Goal: Information Seeking & Learning: Learn about a topic

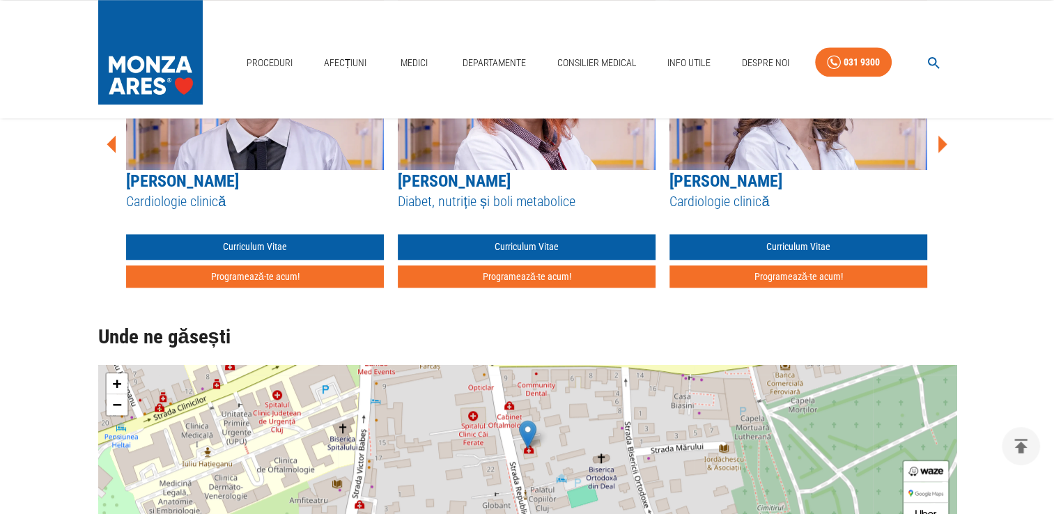
scroll to position [1045, 0]
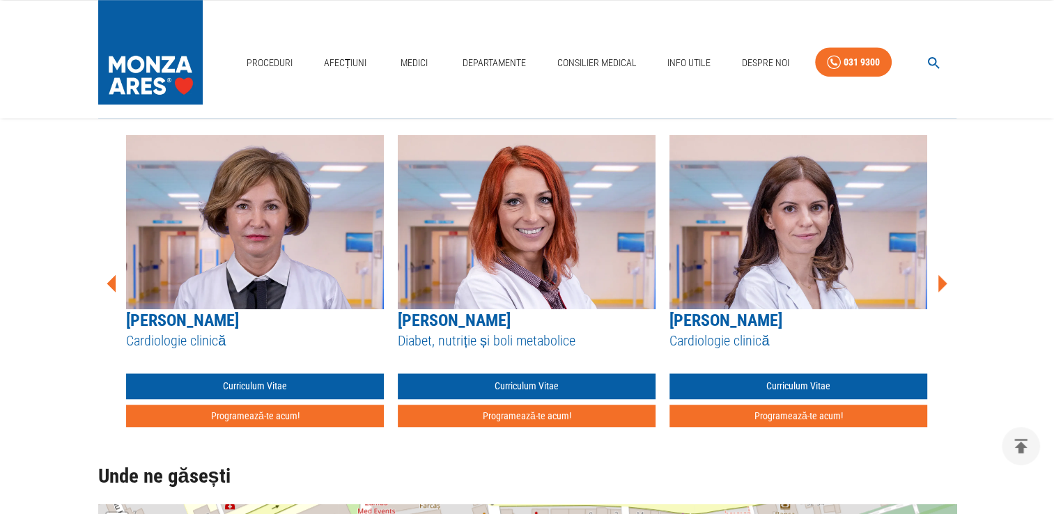
click at [940, 285] on icon at bounding box center [942, 282] width 9 height 17
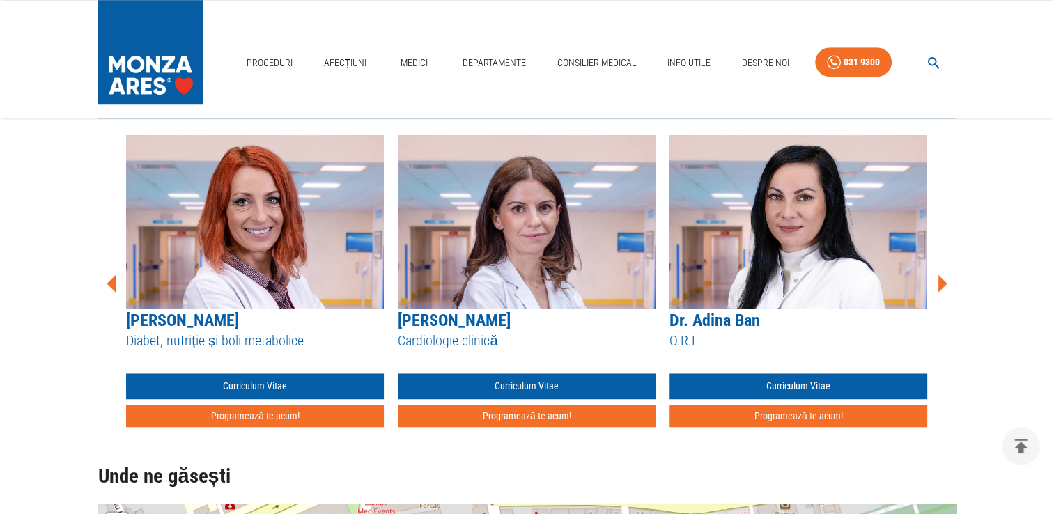
click at [940, 281] on icon at bounding box center [942, 282] width 9 height 17
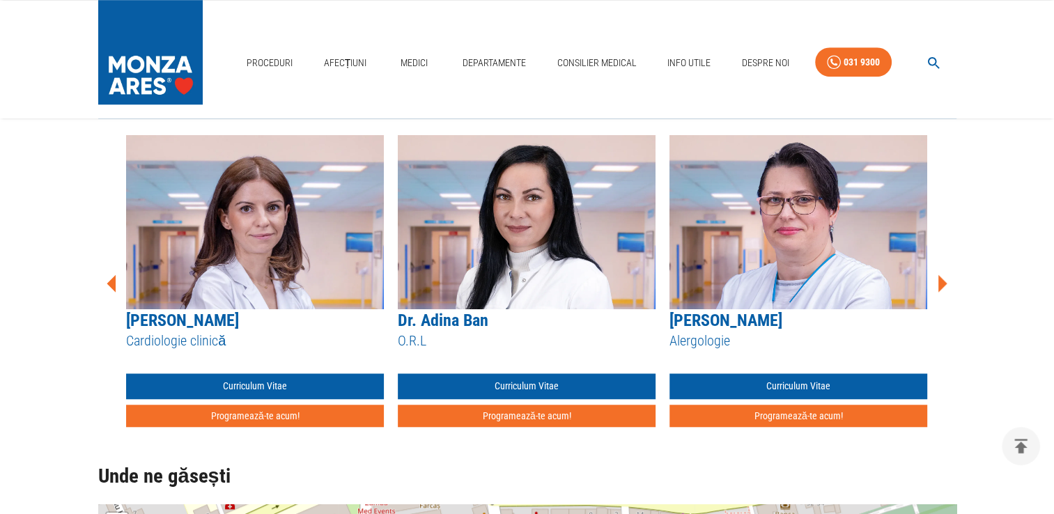
click at [940, 281] on icon at bounding box center [942, 282] width 9 height 17
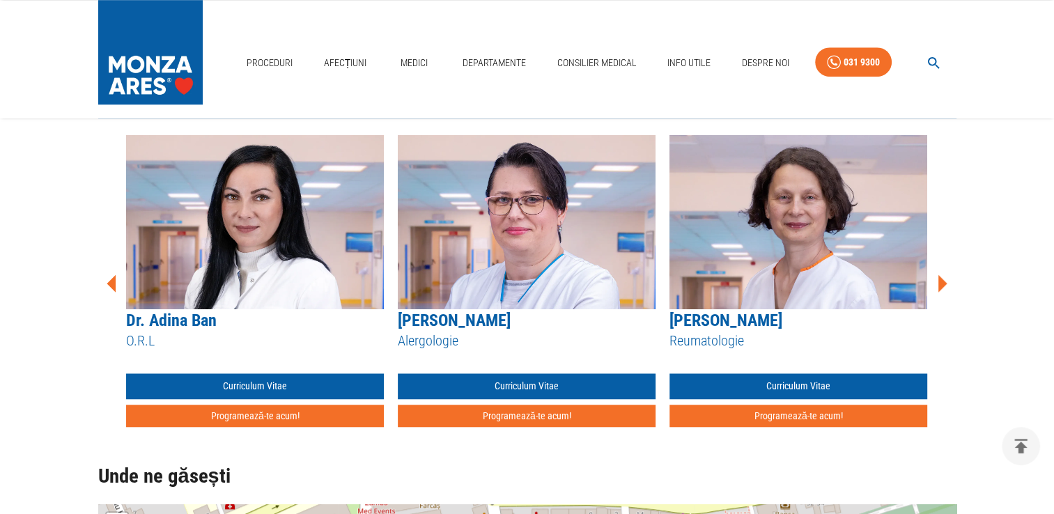
click at [940, 281] on icon at bounding box center [942, 282] width 9 height 17
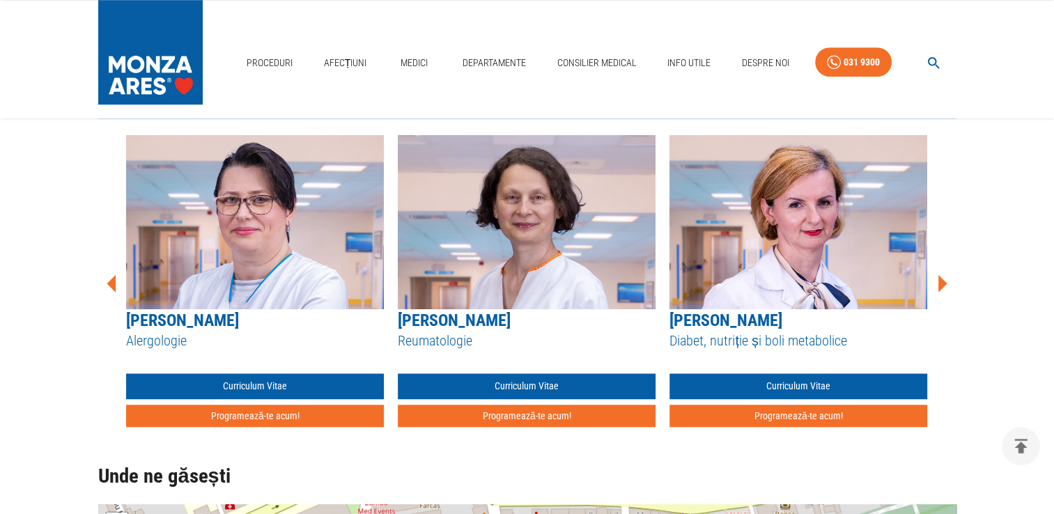
click at [940, 281] on icon at bounding box center [942, 282] width 9 height 17
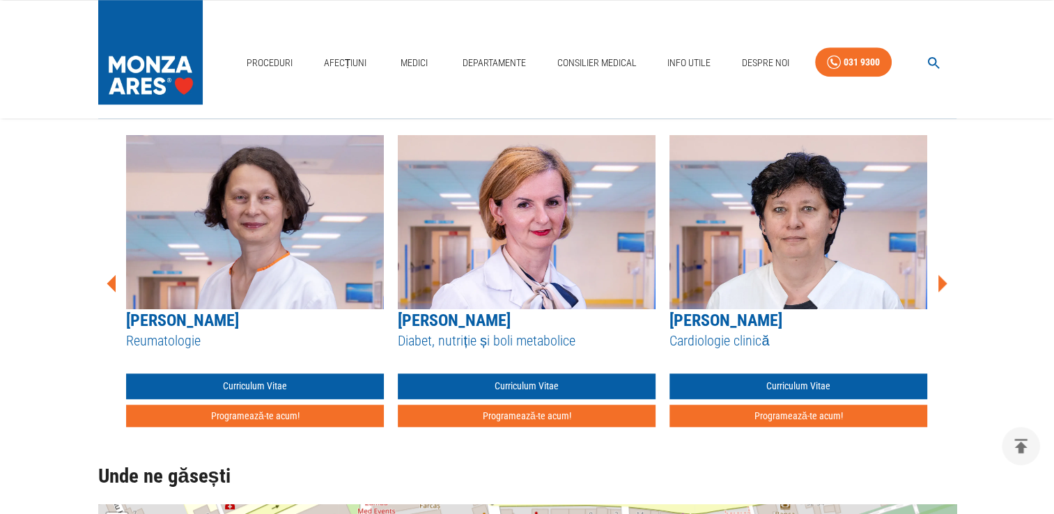
click at [940, 281] on icon at bounding box center [942, 282] width 9 height 17
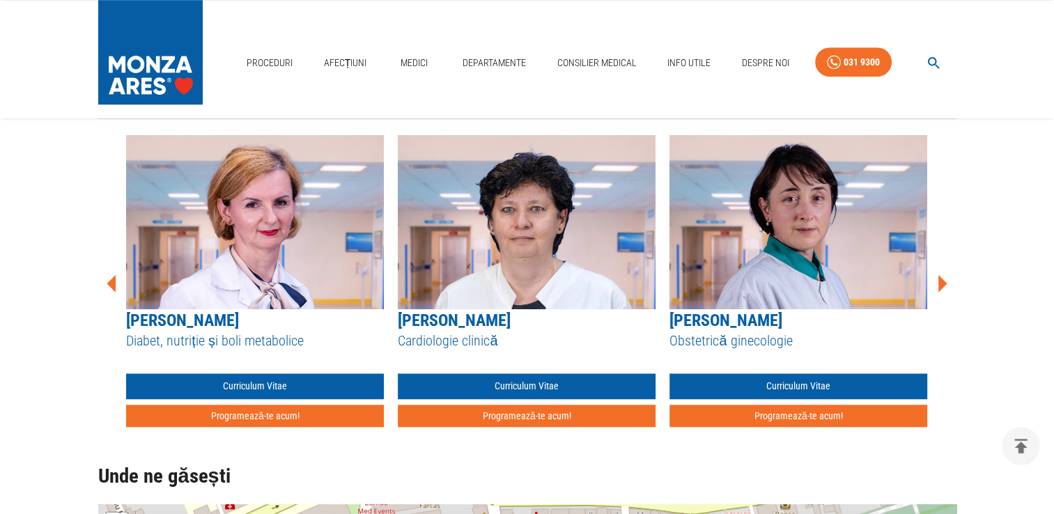
click at [947, 283] on icon at bounding box center [942, 284] width 42 height 42
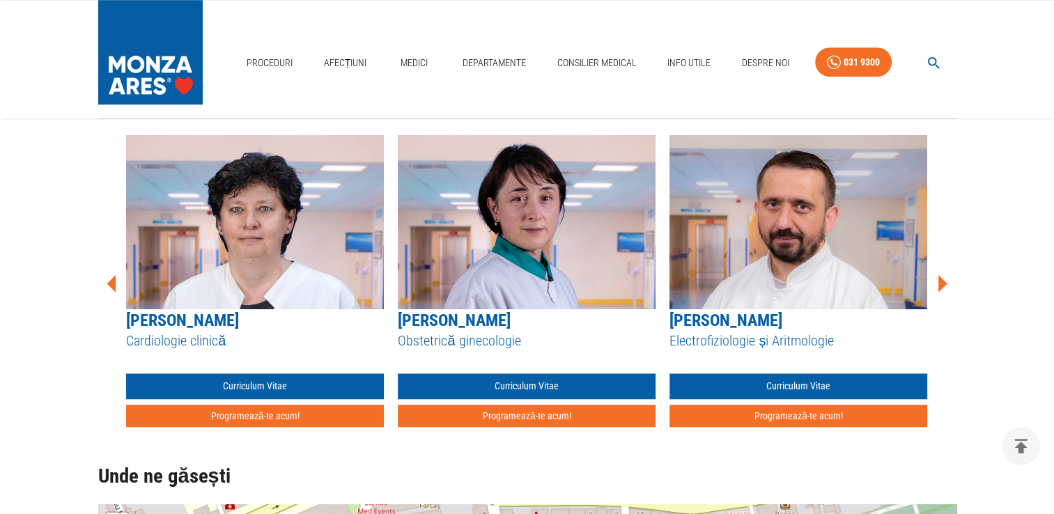
click at [936, 286] on icon at bounding box center [942, 284] width 42 height 42
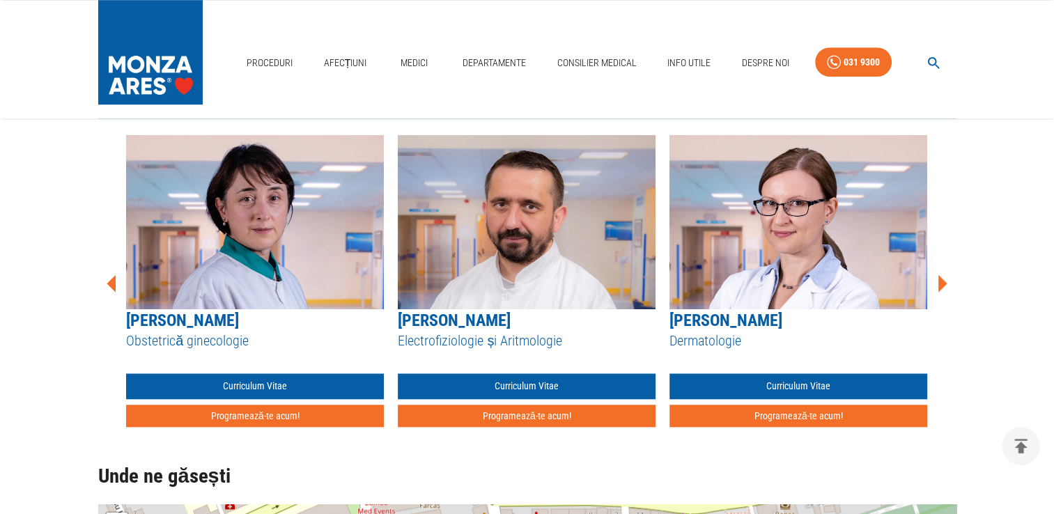
click at [936, 283] on icon at bounding box center [942, 284] width 42 height 42
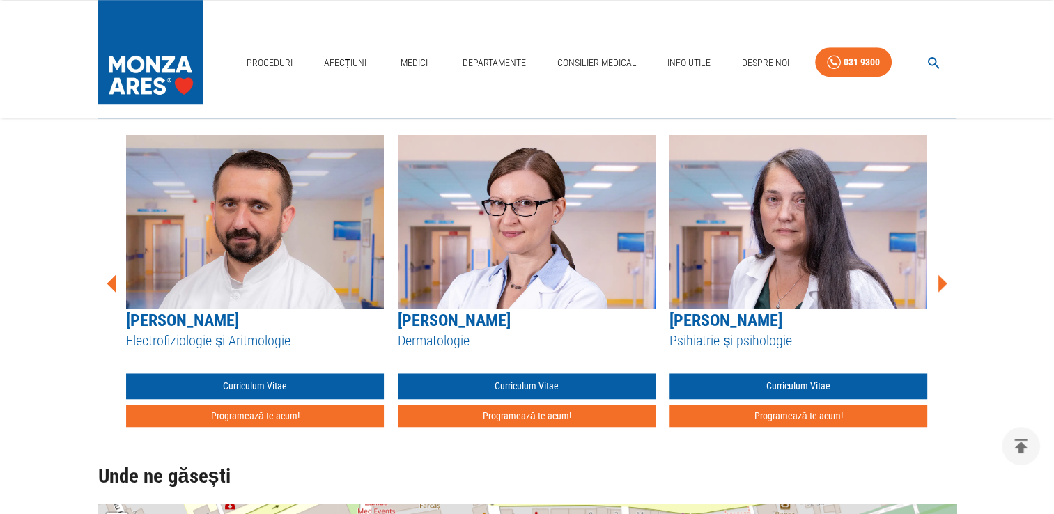
click at [937, 276] on icon at bounding box center [942, 284] width 42 height 42
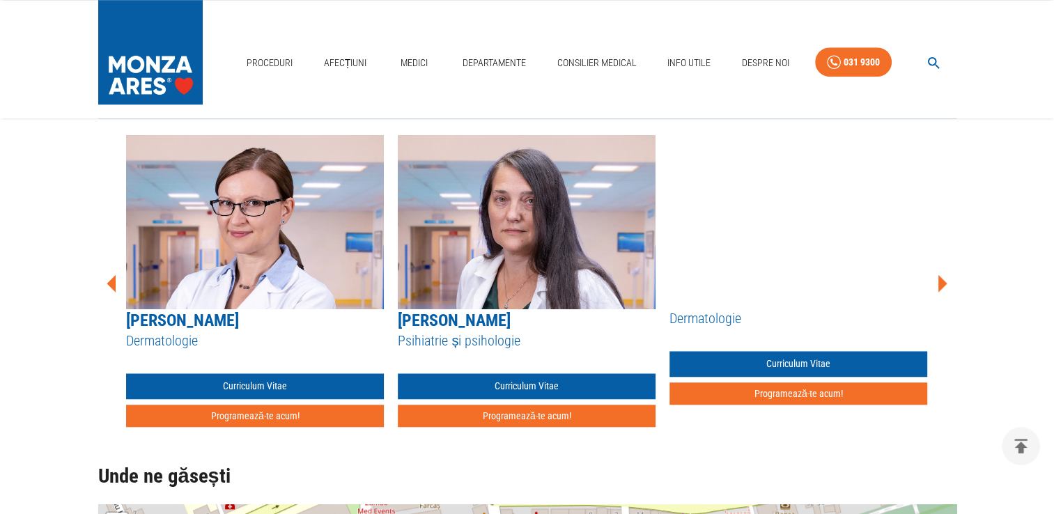
click at [937, 276] on icon at bounding box center [942, 284] width 42 height 42
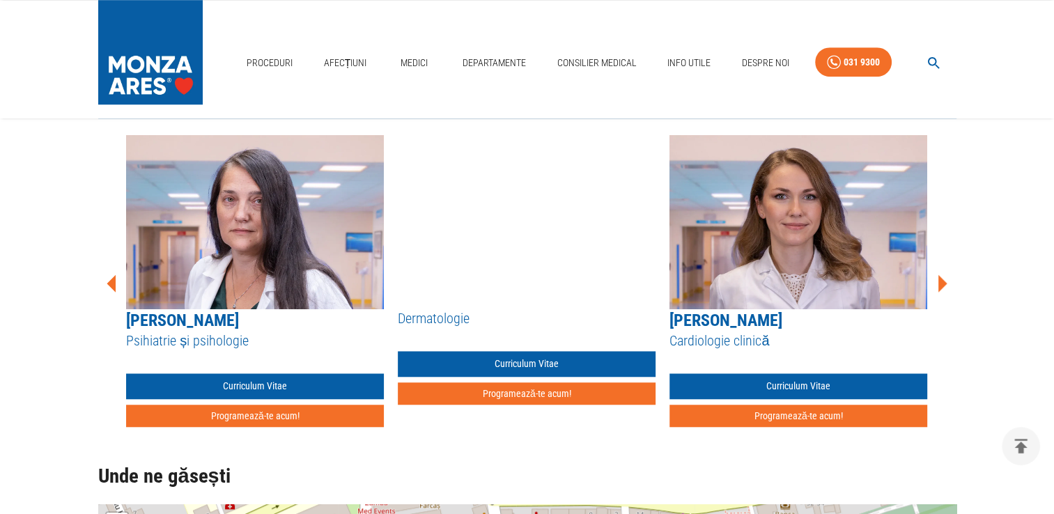
click at [937, 276] on icon at bounding box center [942, 284] width 42 height 42
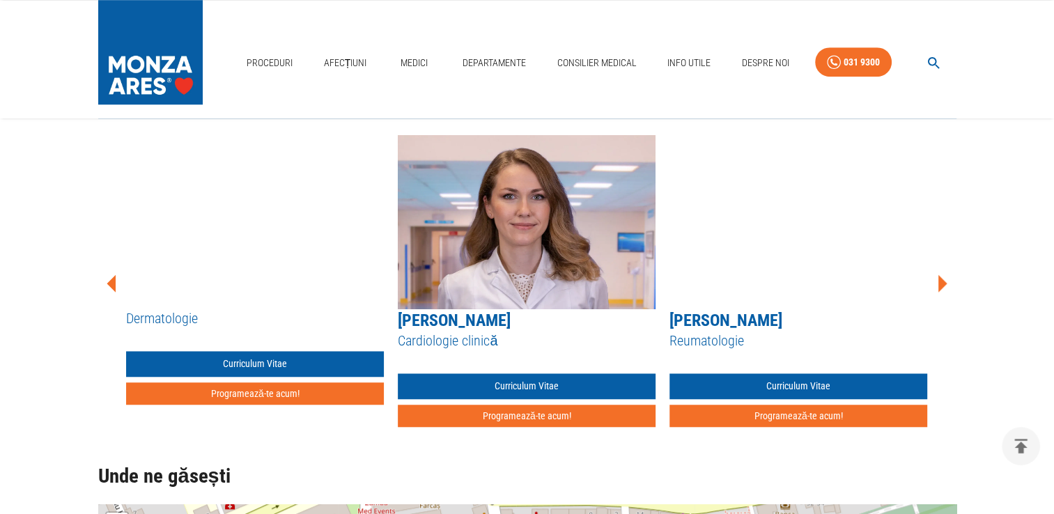
click at [937, 276] on icon at bounding box center [942, 284] width 42 height 42
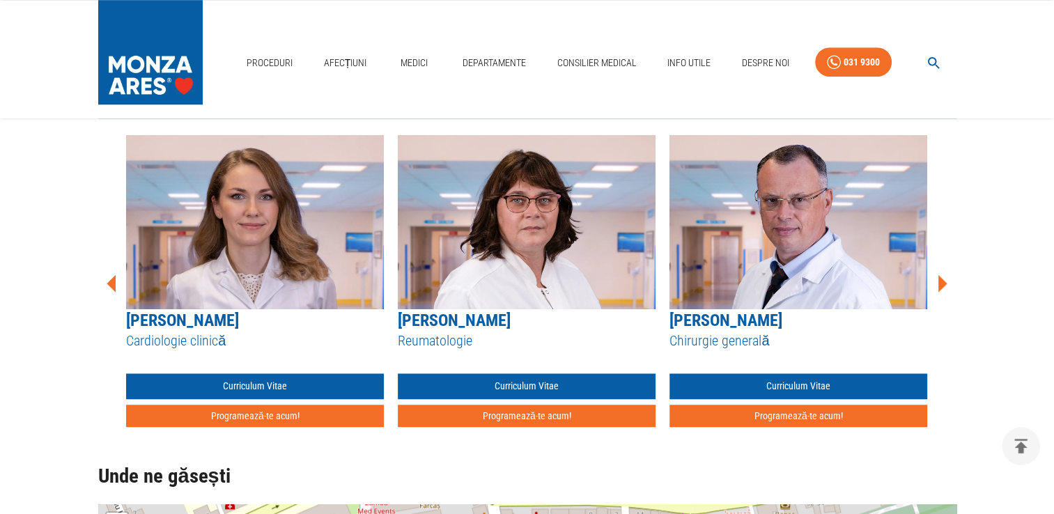
click at [937, 276] on icon at bounding box center [942, 284] width 42 height 42
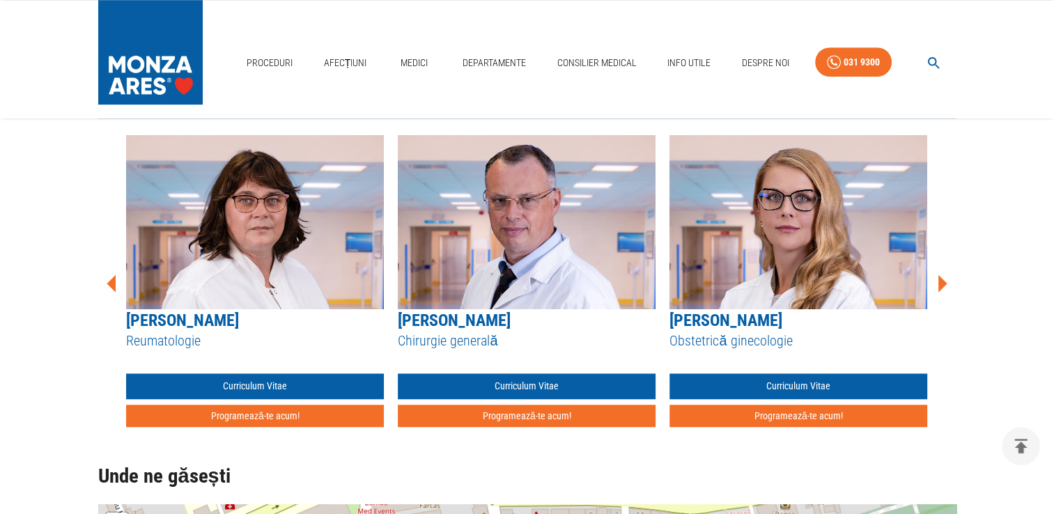
click at [937, 276] on icon at bounding box center [942, 284] width 42 height 42
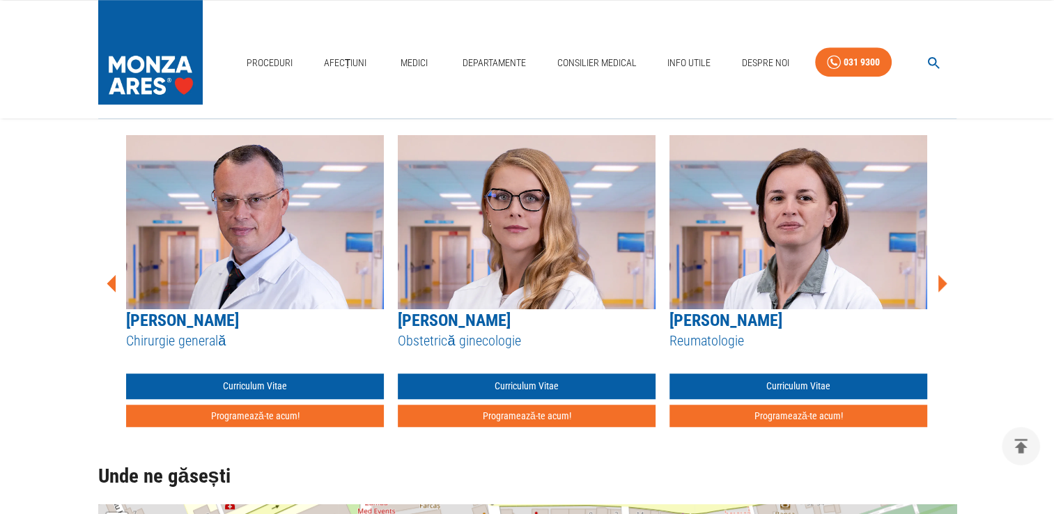
click at [937, 276] on icon at bounding box center [942, 284] width 42 height 42
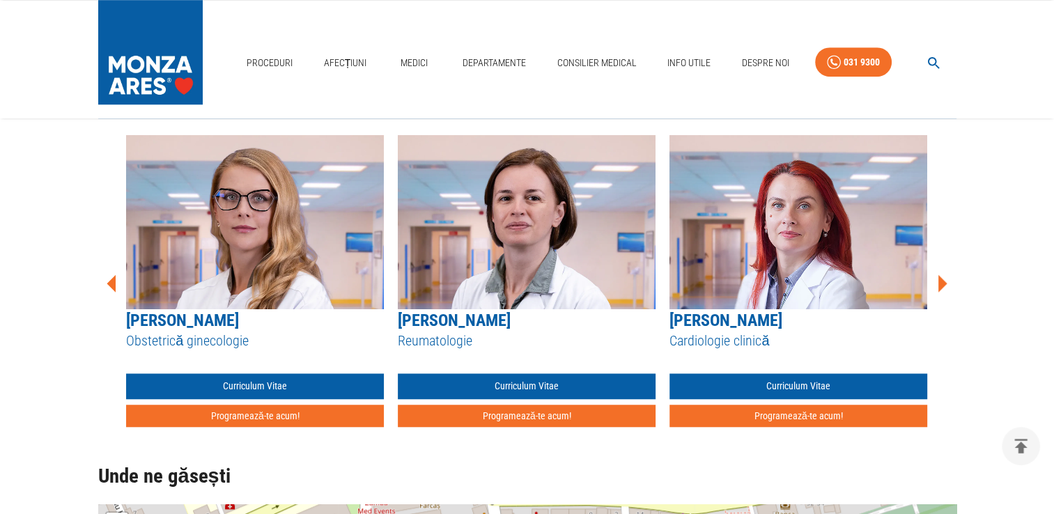
click at [937, 276] on icon at bounding box center [942, 284] width 42 height 42
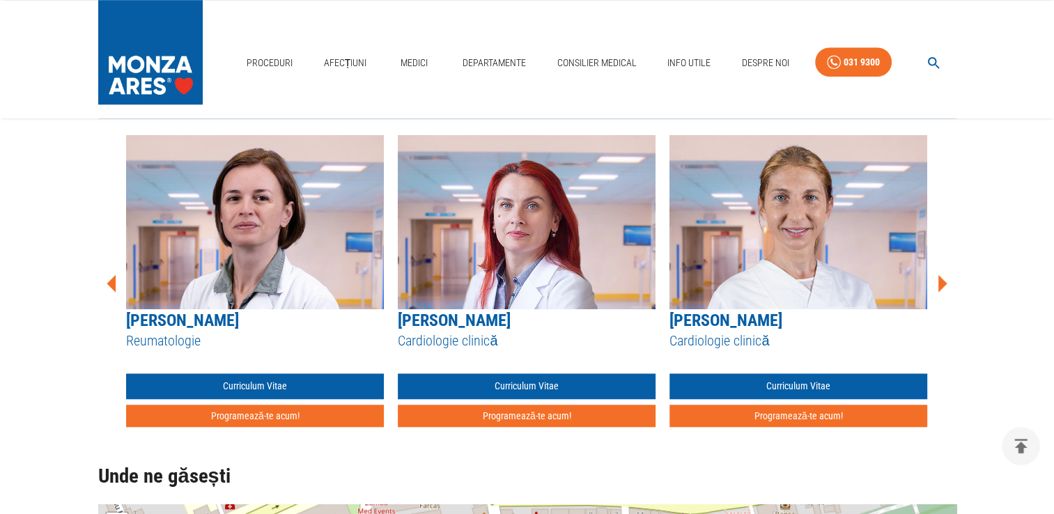
click at [937, 276] on icon at bounding box center [942, 284] width 42 height 42
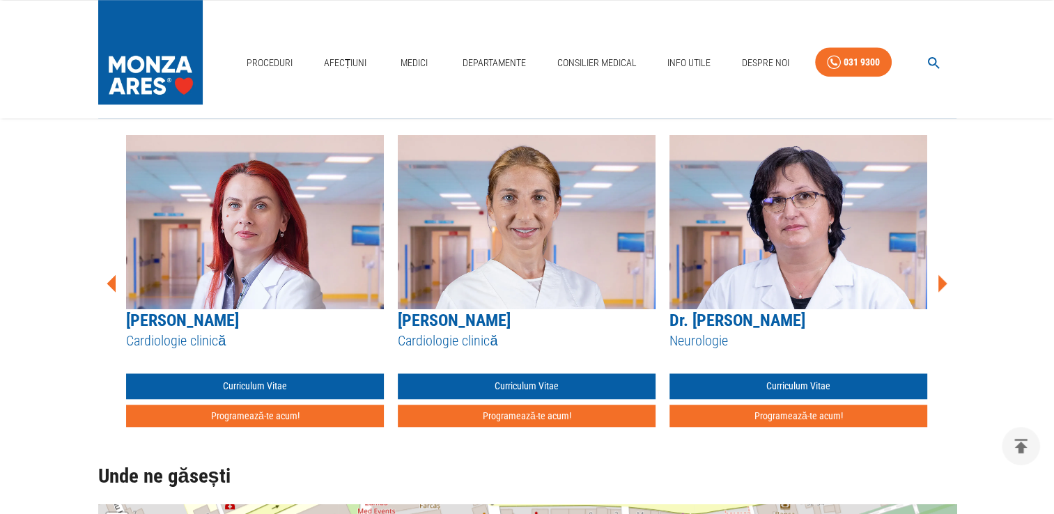
click at [937, 276] on icon at bounding box center [942, 284] width 42 height 42
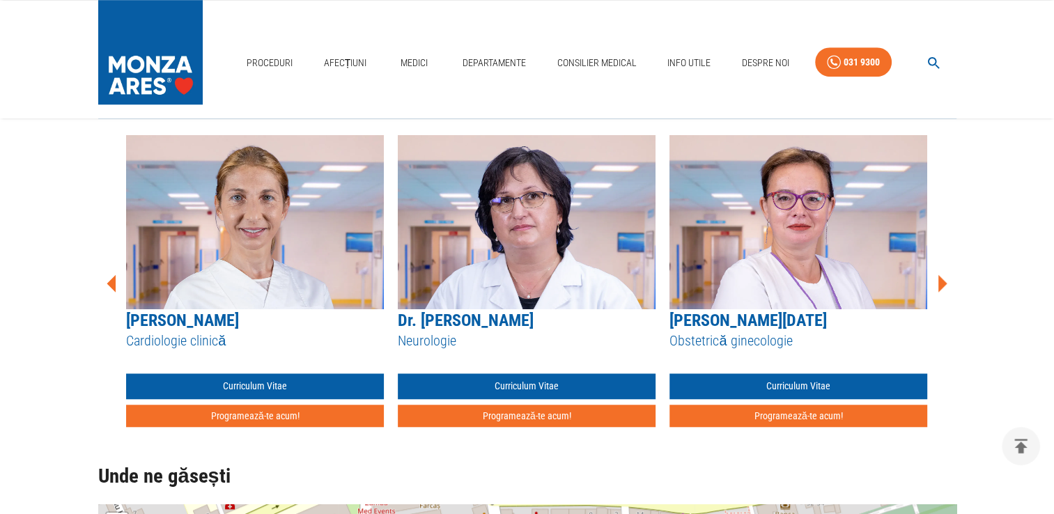
click at [937, 276] on icon at bounding box center [942, 284] width 42 height 42
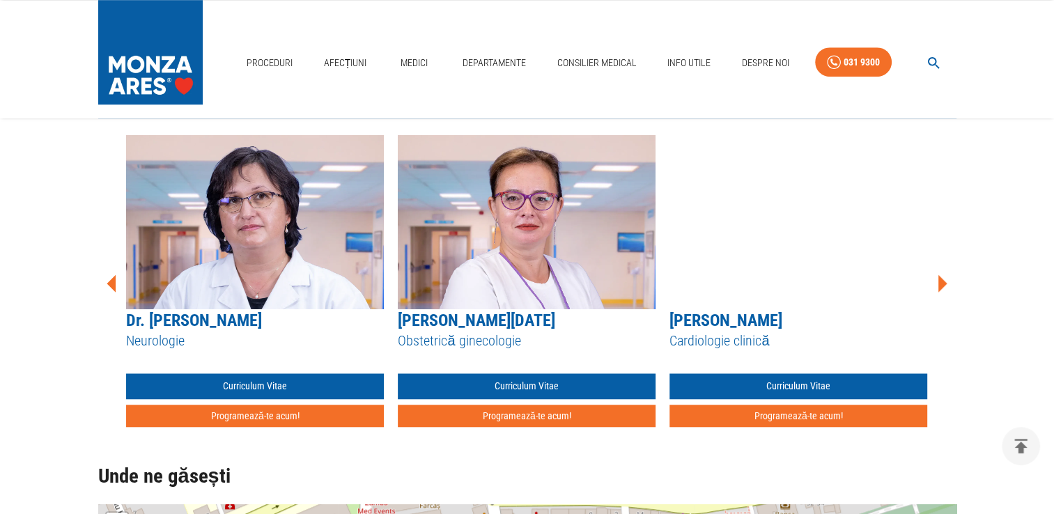
click at [937, 276] on icon at bounding box center [942, 284] width 42 height 42
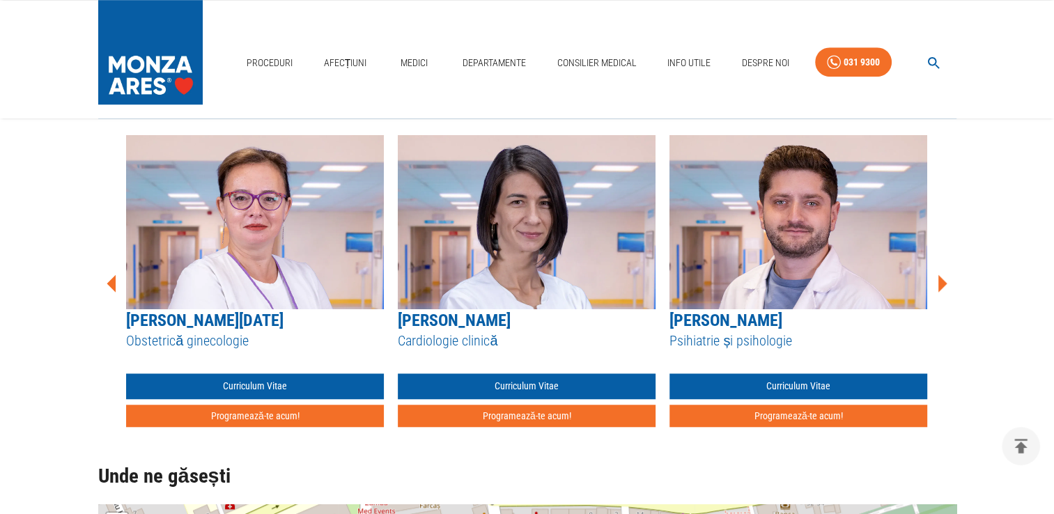
click at [937, 276] on icon at bounding box center [942, 284] width 42 height 42
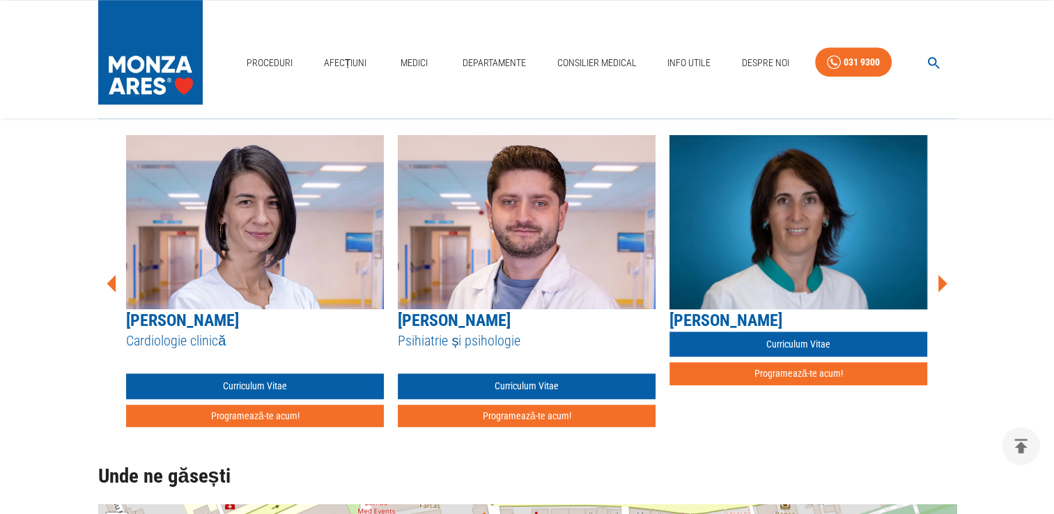
click at [937, 276] on icon at bounding box center [942, 284] width 42 height 42
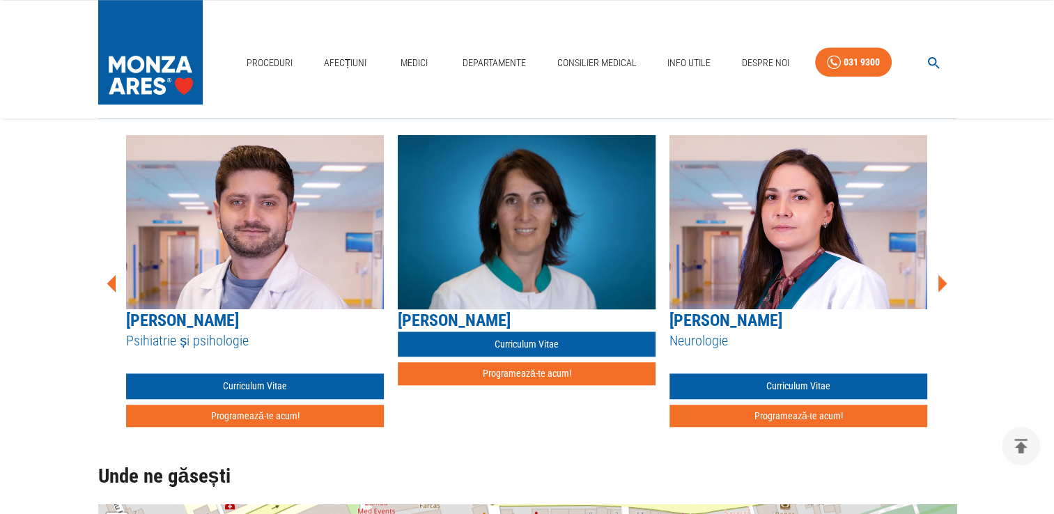
click at [937, 276] on icon at bounding box center [942, 284] width 42 height 42
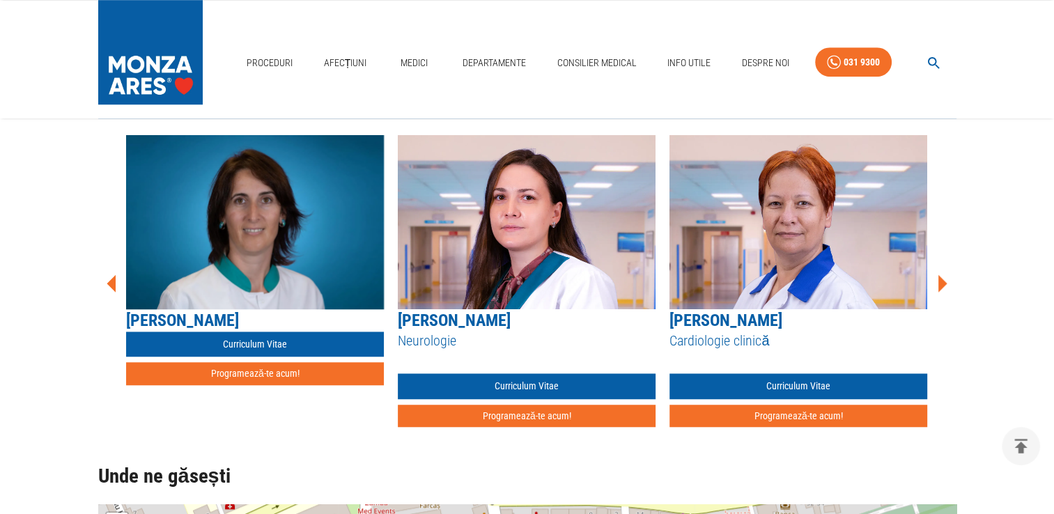
click at [937, 276] on icon at bounding box center [942, 284] width 42 height 42
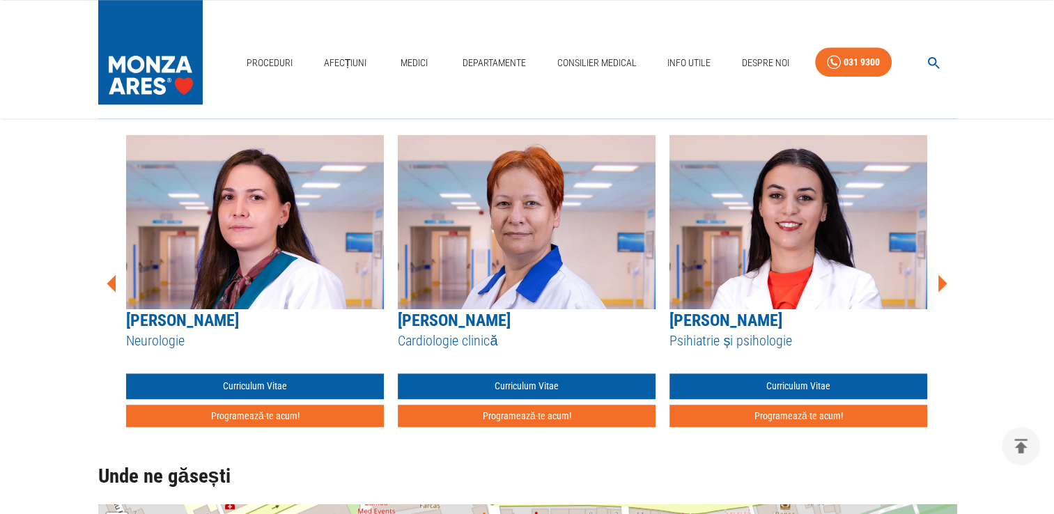
click at [937, 276] on icon at bounding box center [942, 284] width 42 height 42
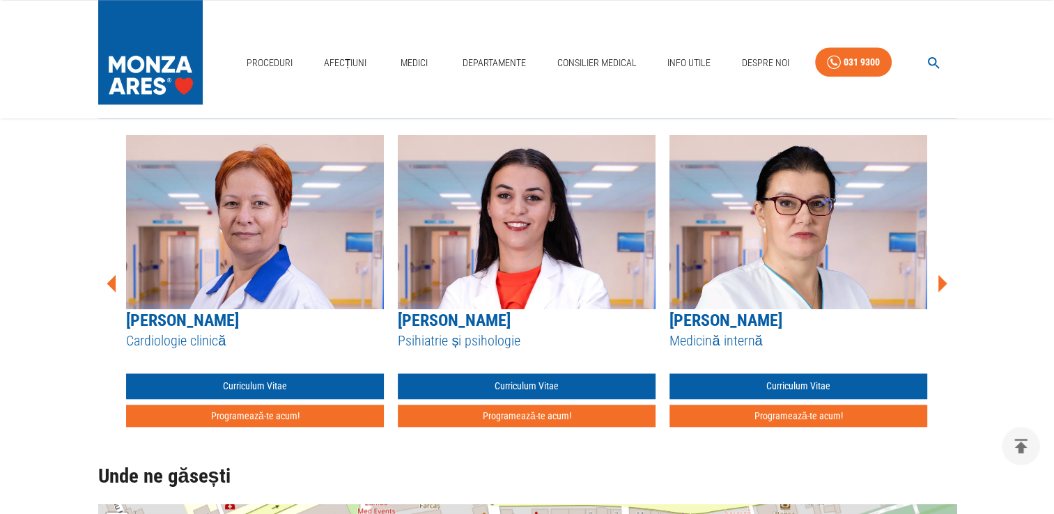
click at [937, 276] on icon at bounding box center [942, 284] width 42 height 42
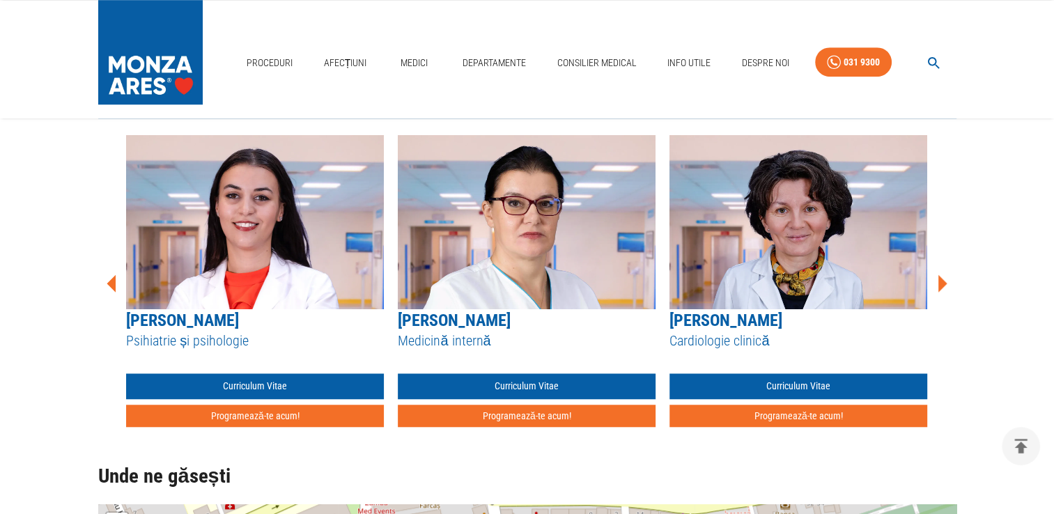
click at [937, 276] on icon at bounding box center [942, 284] width 42 height 42
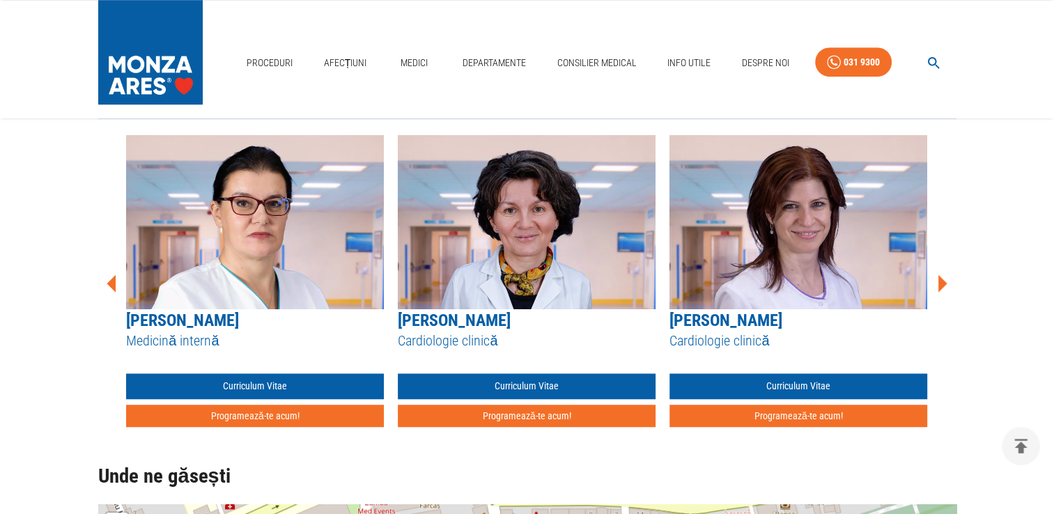
click at [937, 276] on icon at bounding box center [942, 284] width 42 height 42
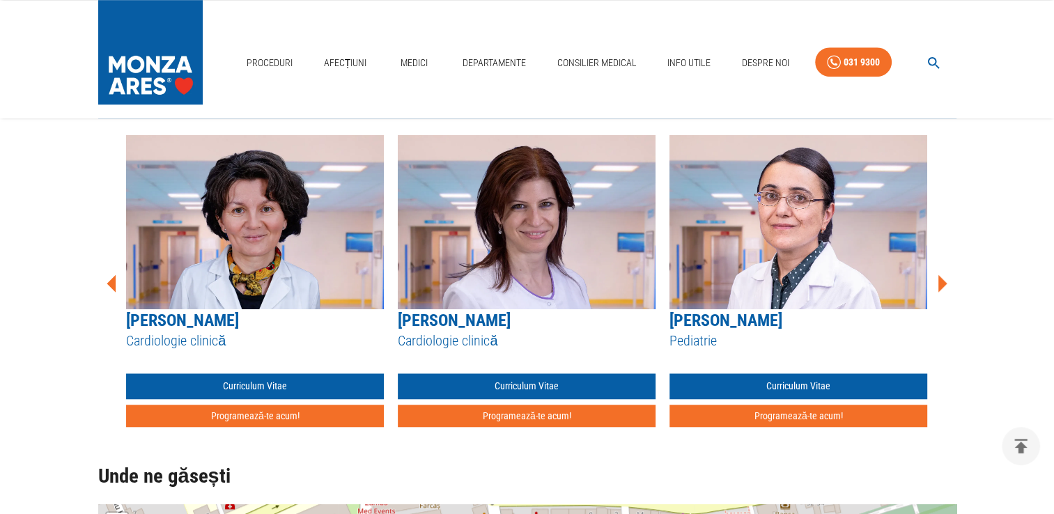
click at [943, 283] on icon at bounding box center [942, 282] width 9 height 17
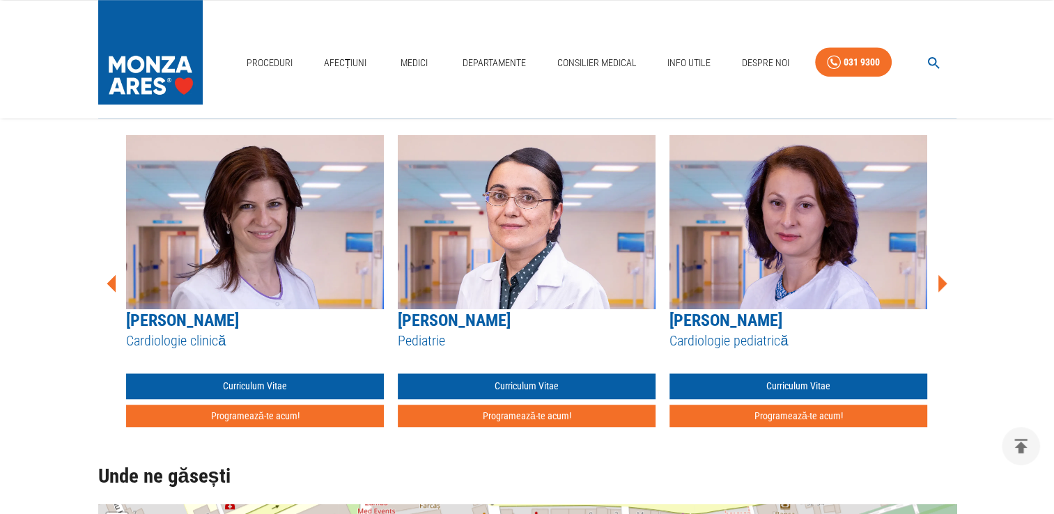
click at [943, 284] on icon at bounding box center [942, 282] width 9 height 17
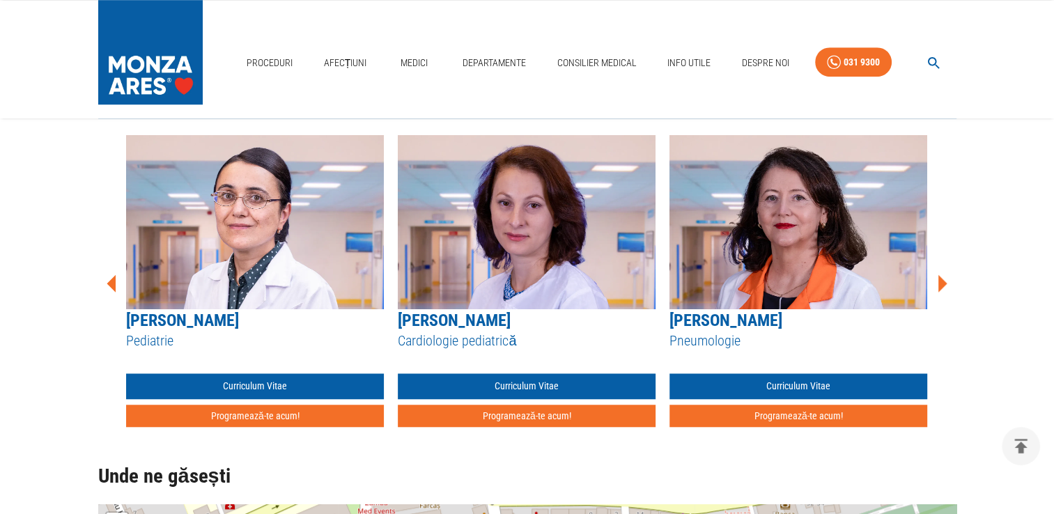
click at [943, 284] on icon at bounding box center [942, 282] width 9 height 17
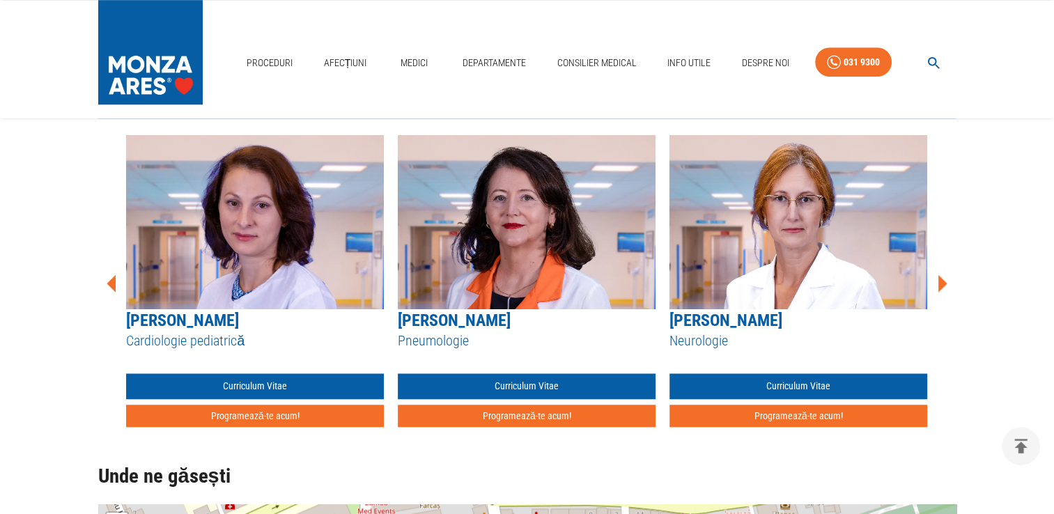
click at [943, 284] on icon at bounding box center [942, 282] width 9 height 17
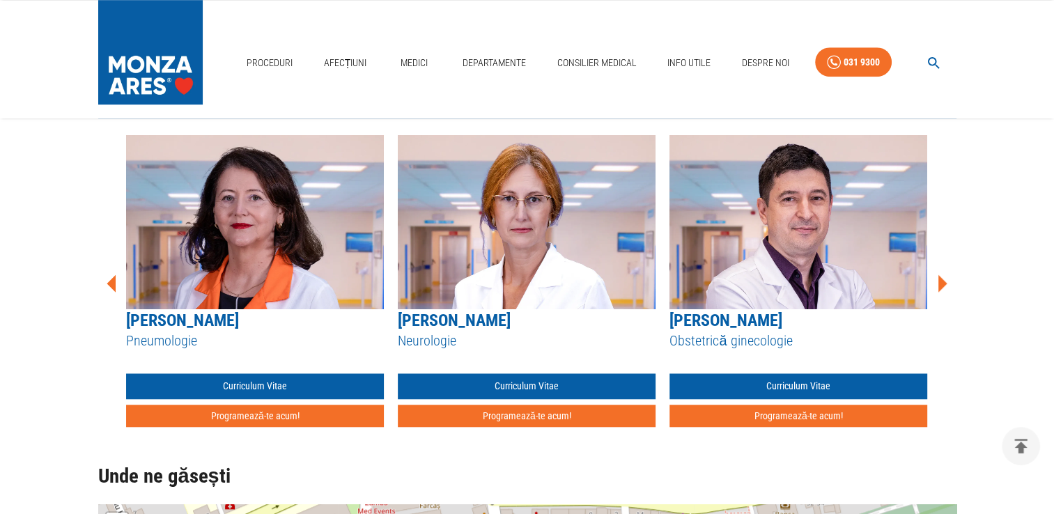
click at [943, 284] on icon at bounding box center [942, 282] width 9 height 17
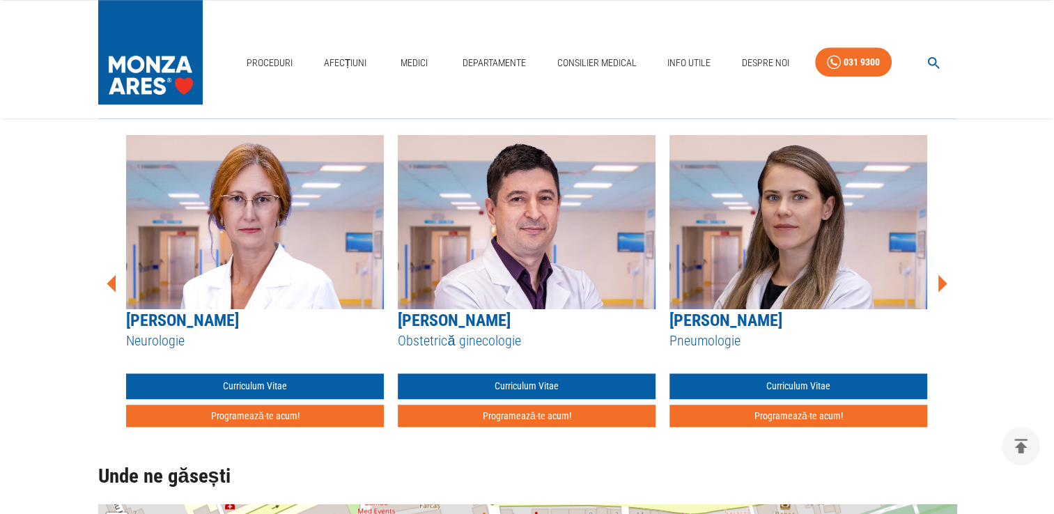
click at [939, 284] on icon at bounding box center [942, 282] width 9 height 17
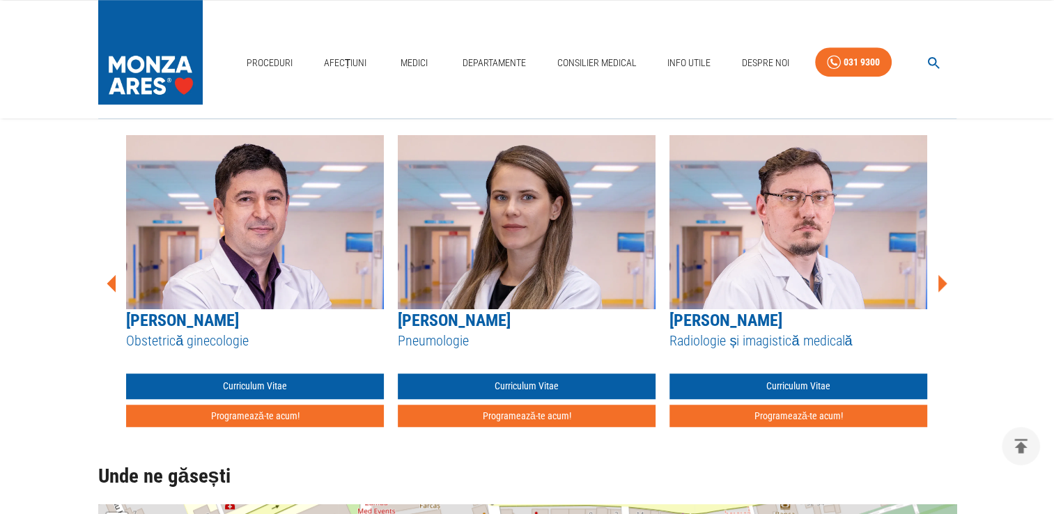
click at [939, 284] on icon at bounding box center [942, 282] width 9 height 17
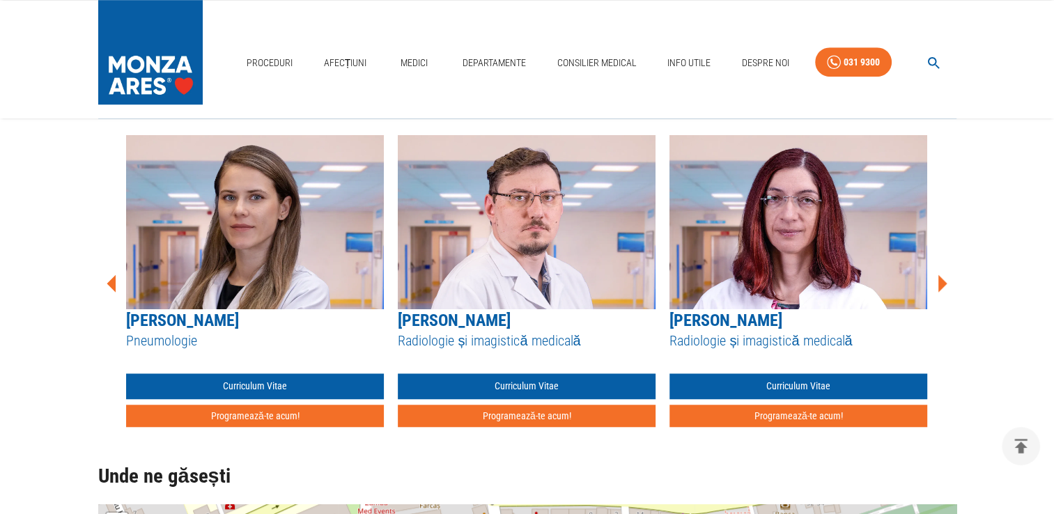
click at [939, 284] on icon at bounding box center [942, 282] width 9 height 17
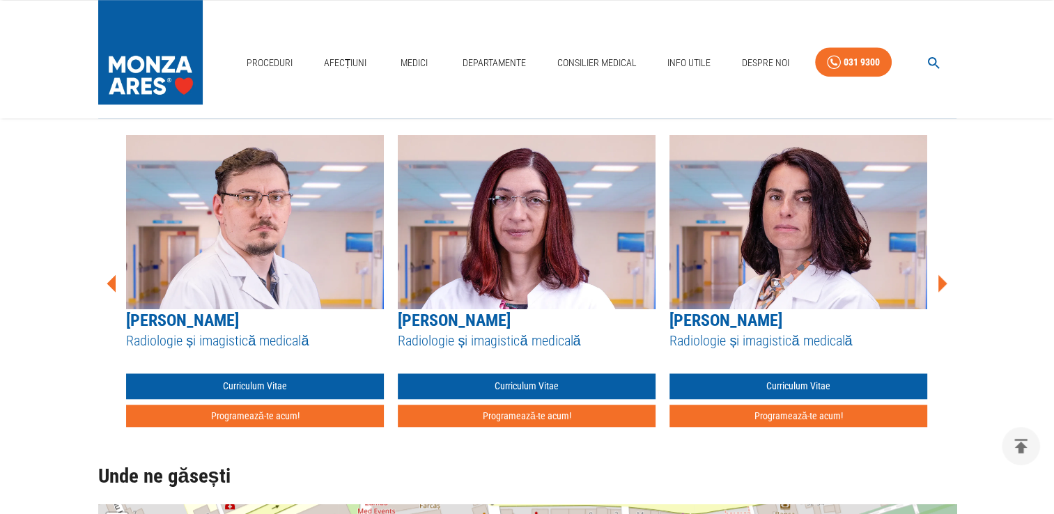
click at [939, 284] on icon at bounding box center [942, 282] width 9 height 17
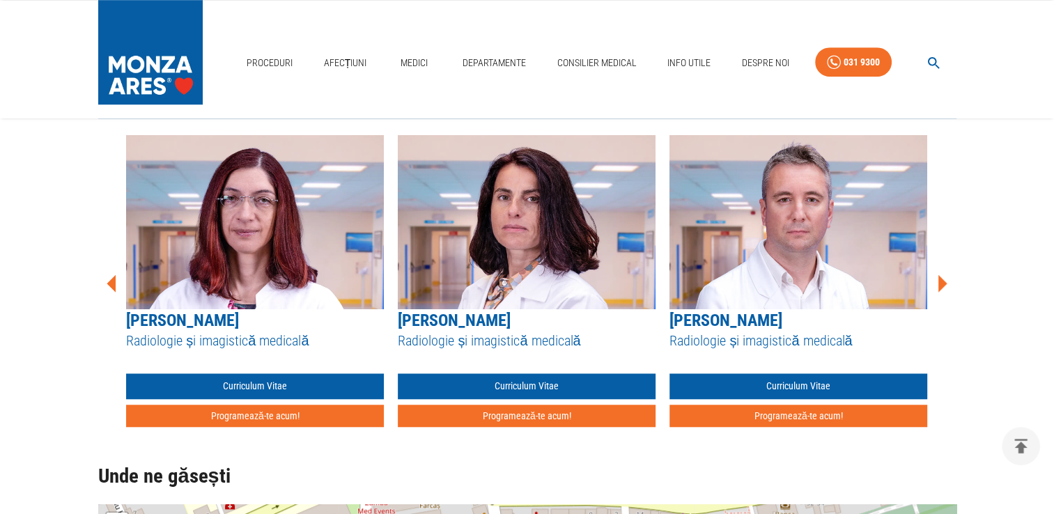
click at [939, 284] on icon at bounding box center [942, 282] width 9 height 17
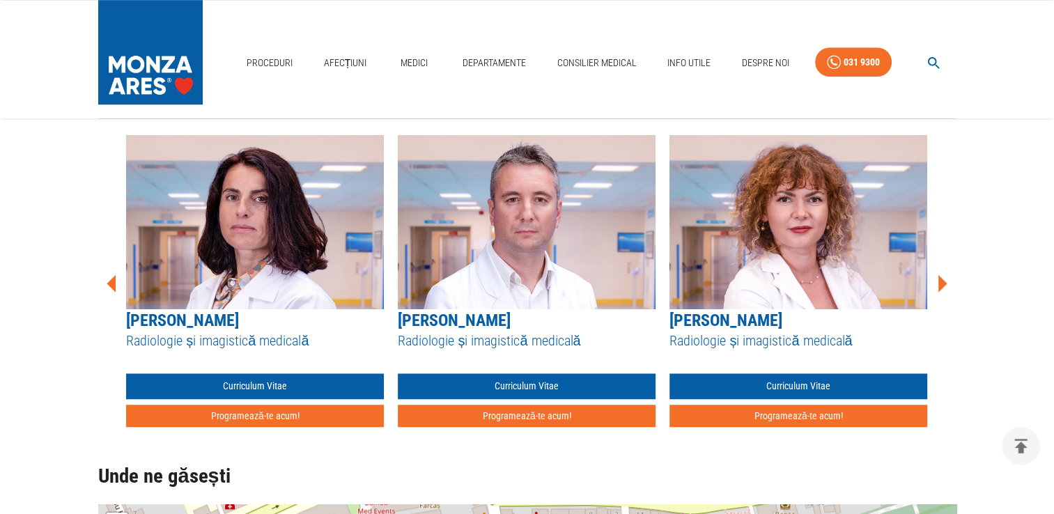
click at [939, 284] on icon at bounding box center [942, 282] width 9 height 17
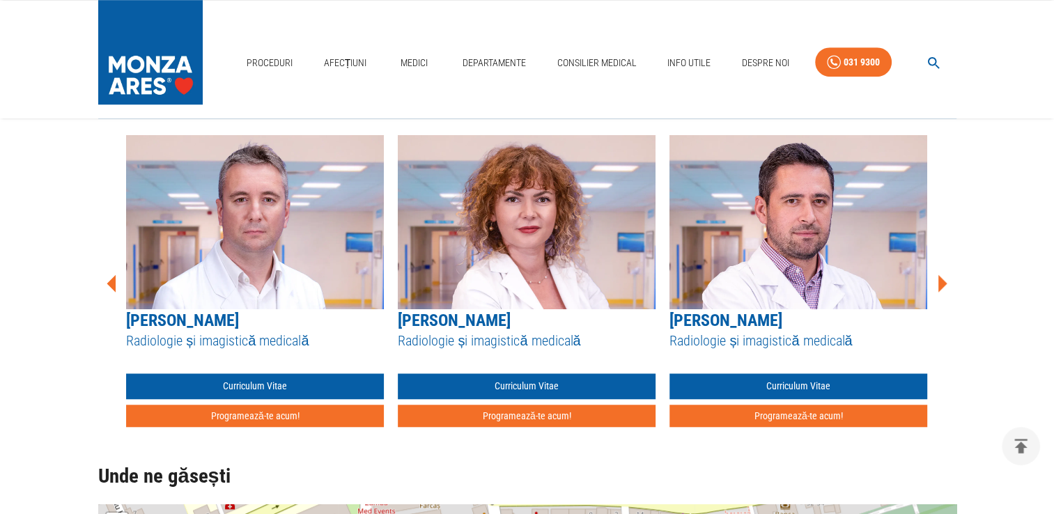
click at [939, 284] on icon at bounding box center [942, 282] width 9 height 17
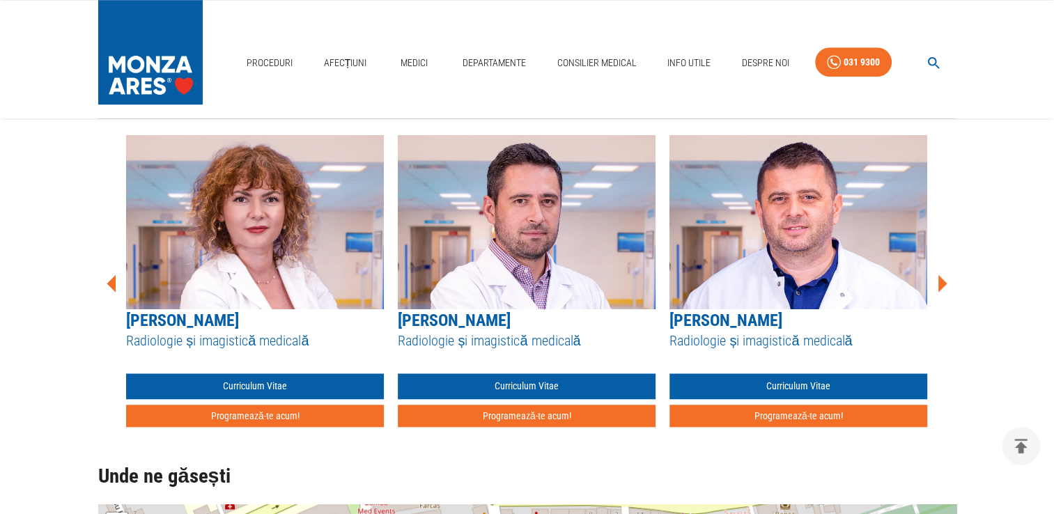
click at [939, 284] on icon at bounding box center [942, 282] width 9 height 17
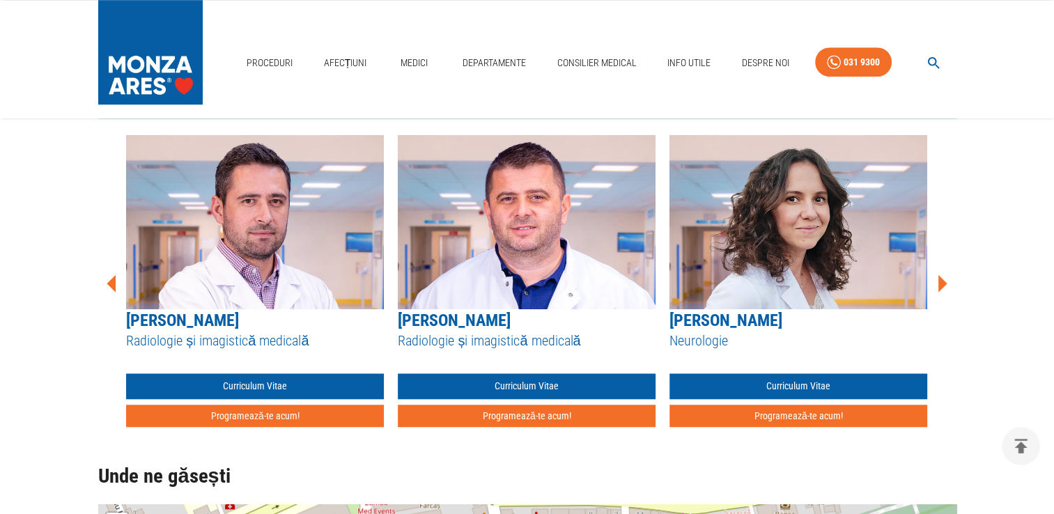
click at [939, 284] on icon at bounding box center [942, 282] width 9 height 17
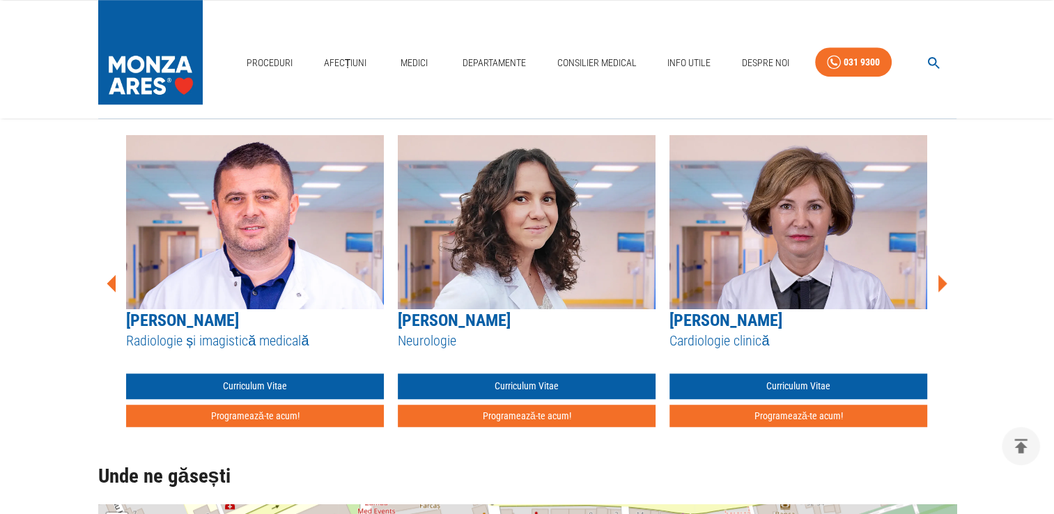
click at [939, 284] on icon at bounding box center [942, 282] width 9 height 17
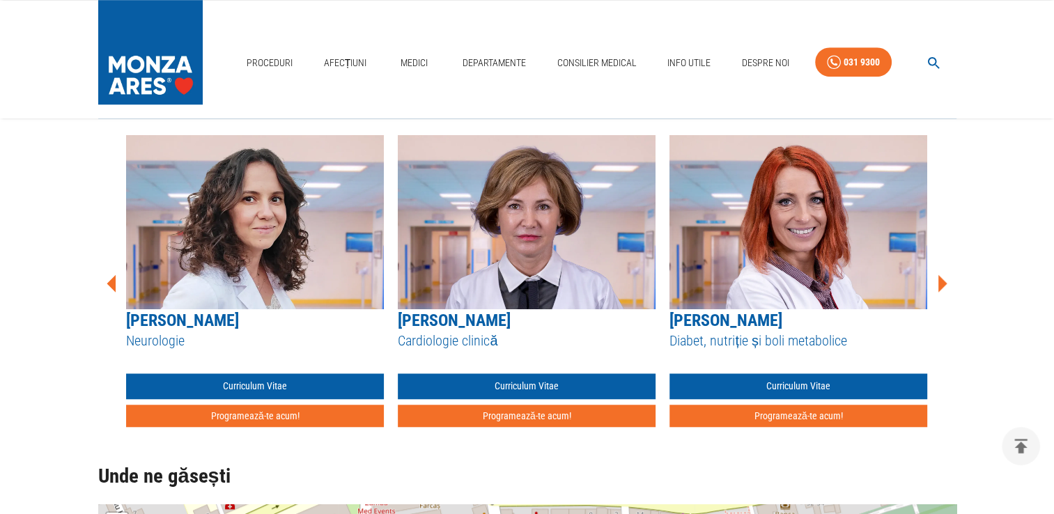
click at [939, 284] on icon at bounding box center [942, 282] width 9 height 17
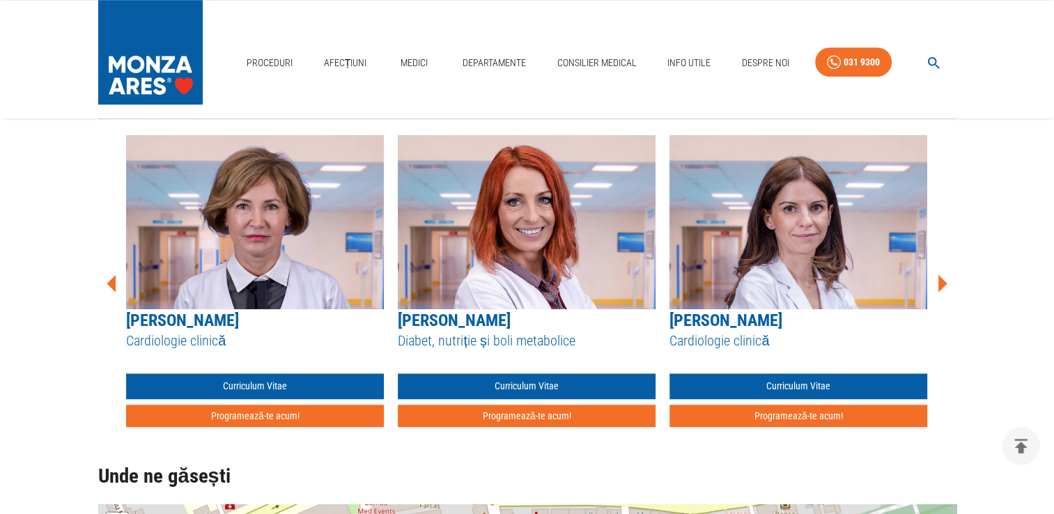
click at [939, 284] on icon at bounding box center [942, 282] width 9 height 17
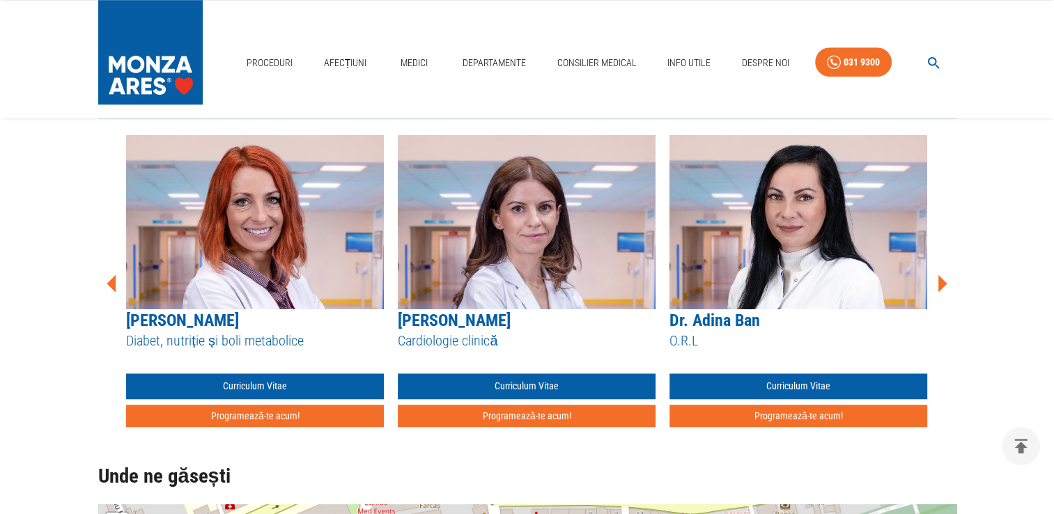
click at [939, 284] on icon at bounding box center [942, 282] width 9 height 17
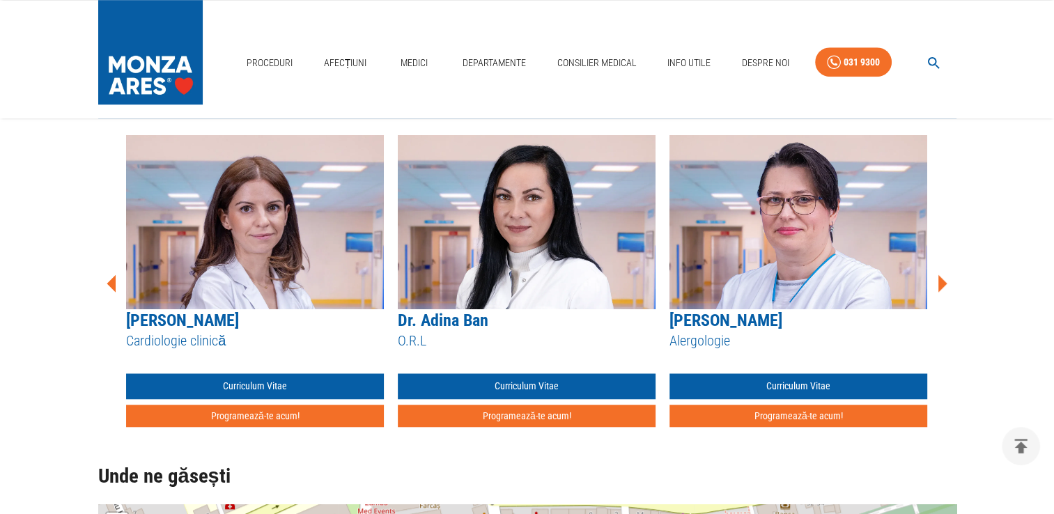
click at [939, 284] on icon at bounding box center [942, 282] width 9 height 17
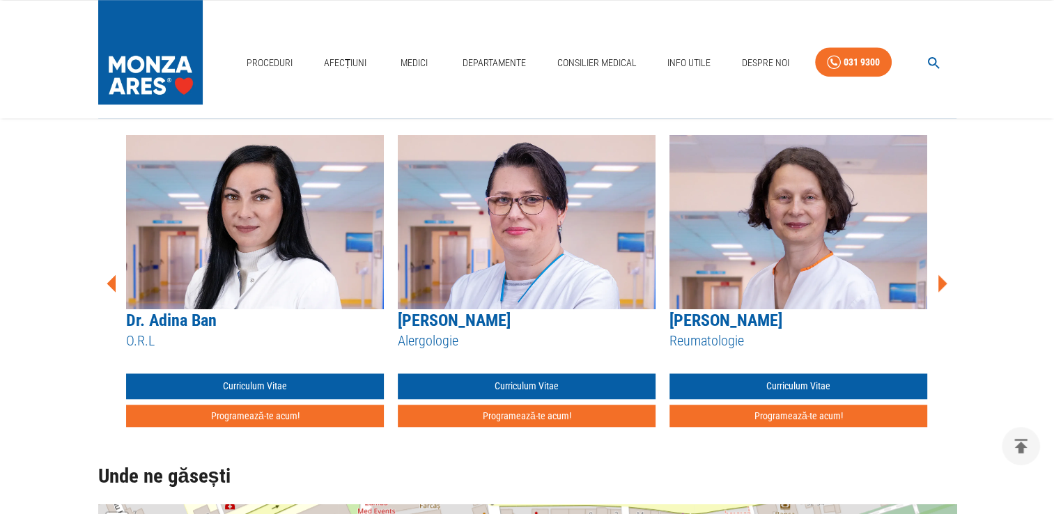
click at [939, 284] on icon at bounding box center [942, 282] width 9 height 17
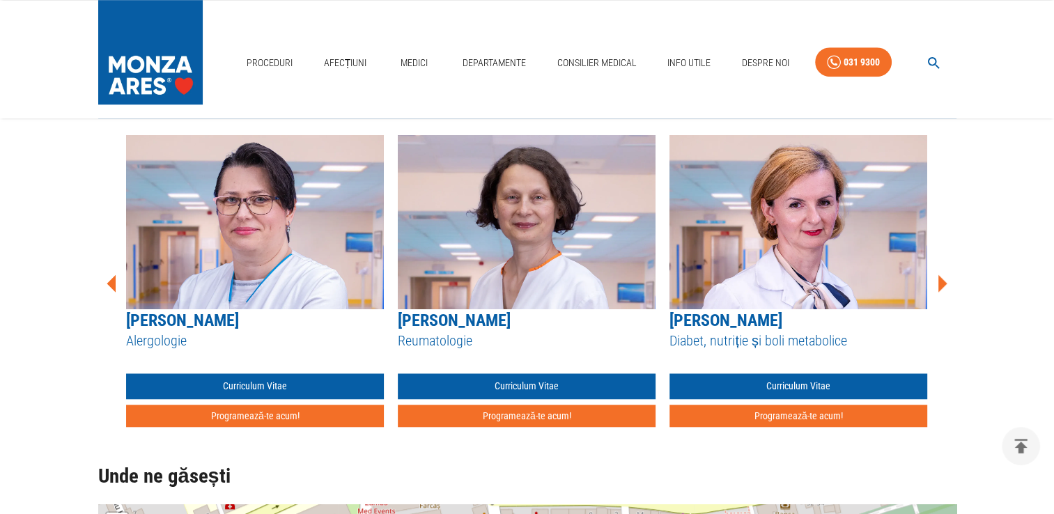
click at [939, 284] on icon at bounding box center [942, 282] width 9 height 17
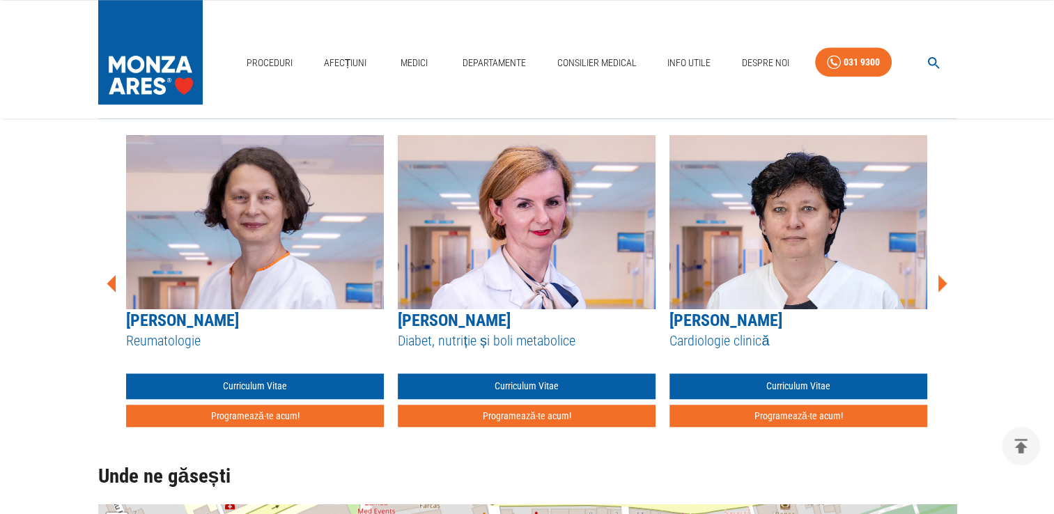
click at [939, 284] on icon at bounding box center [942, 282] width 9 height 17
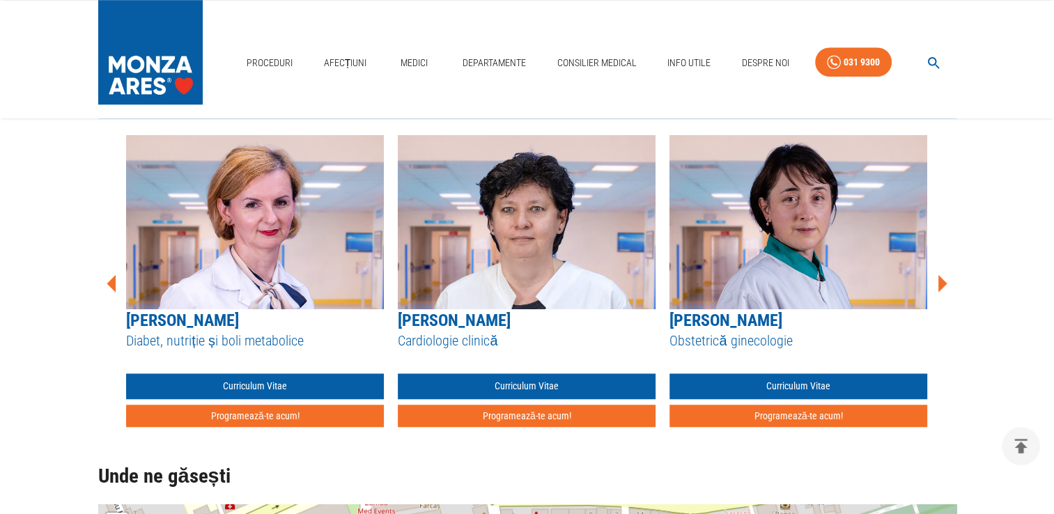
click at [939, 284] on icon at bounding box center [942, 282] width 9 height 17
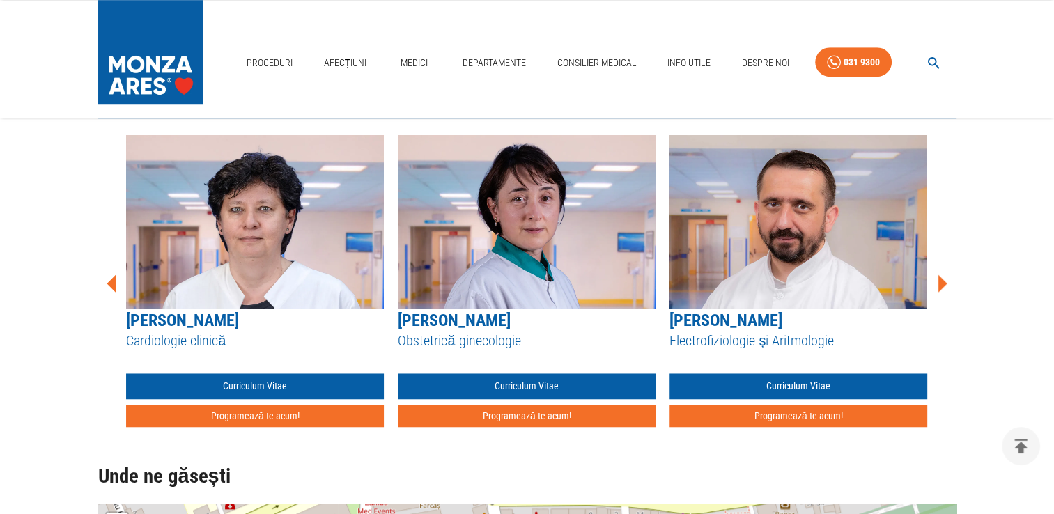
click at [939, 284] on icon at bounding box center [942, 282] width 9 height 17
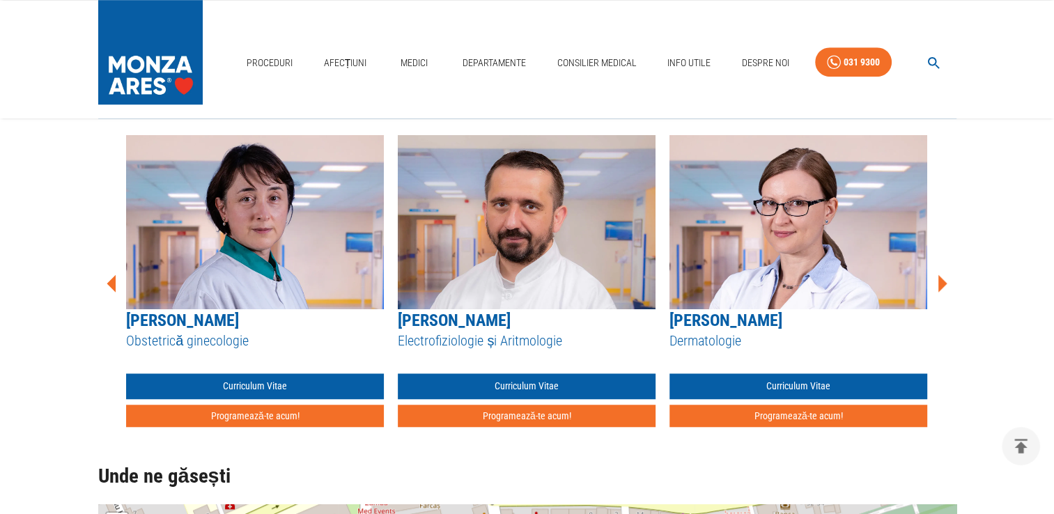
click at [939, 284] on icon at bounding box center [942, 282] width 9 height 17
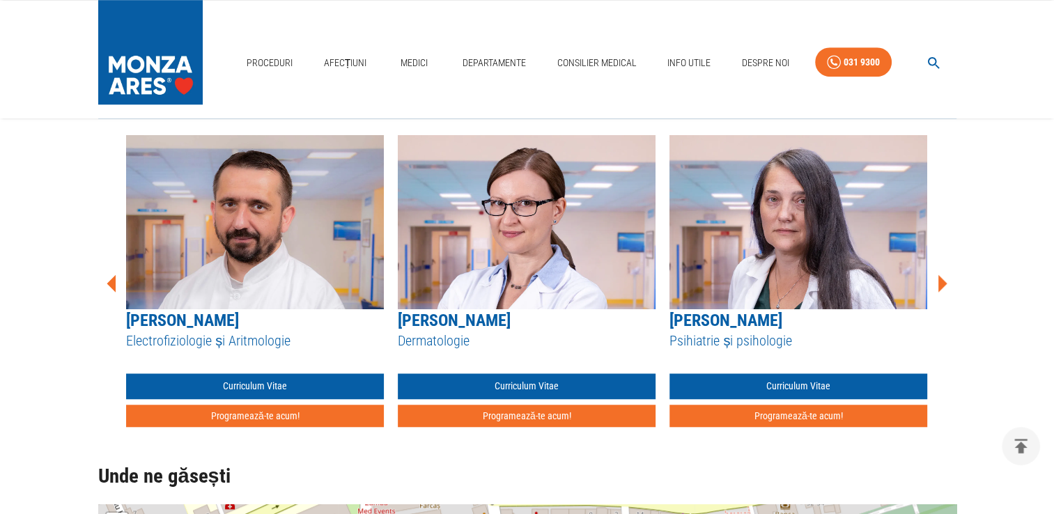
click at [939, 284] on icon at bounding box center [942, 282] width 9 height 17
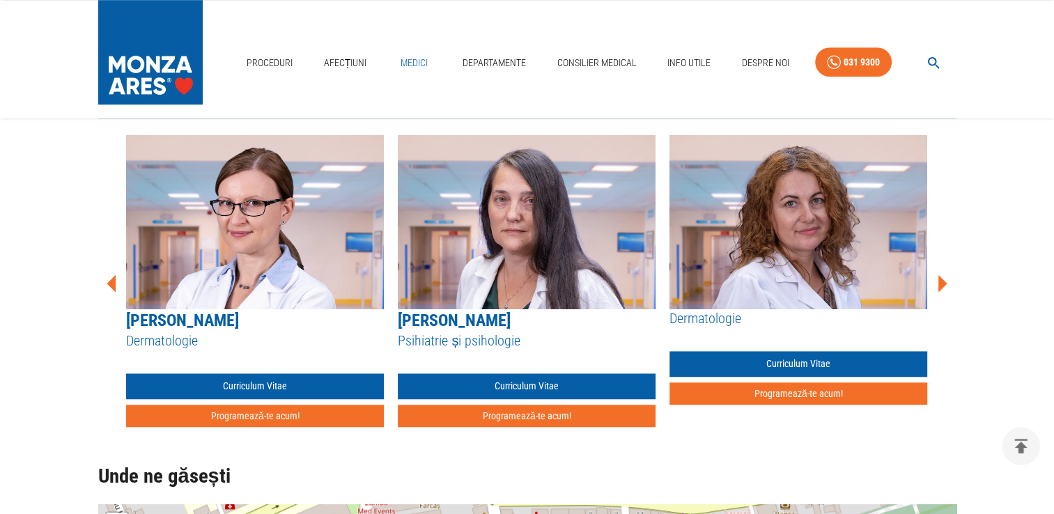
click at [411, 60] on link "Medici" at bounding box center [414, 63] width 45 height 29
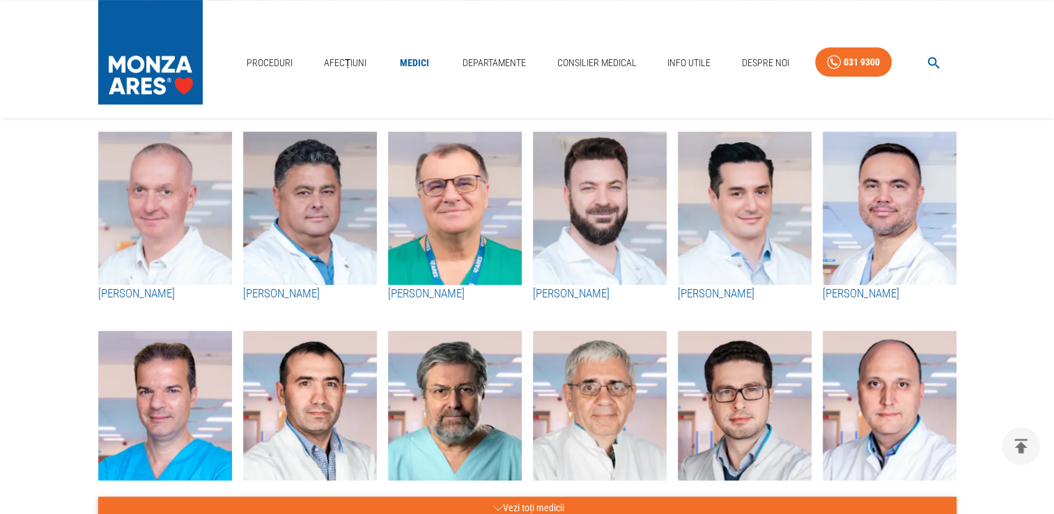
scroll to position [627, 0]
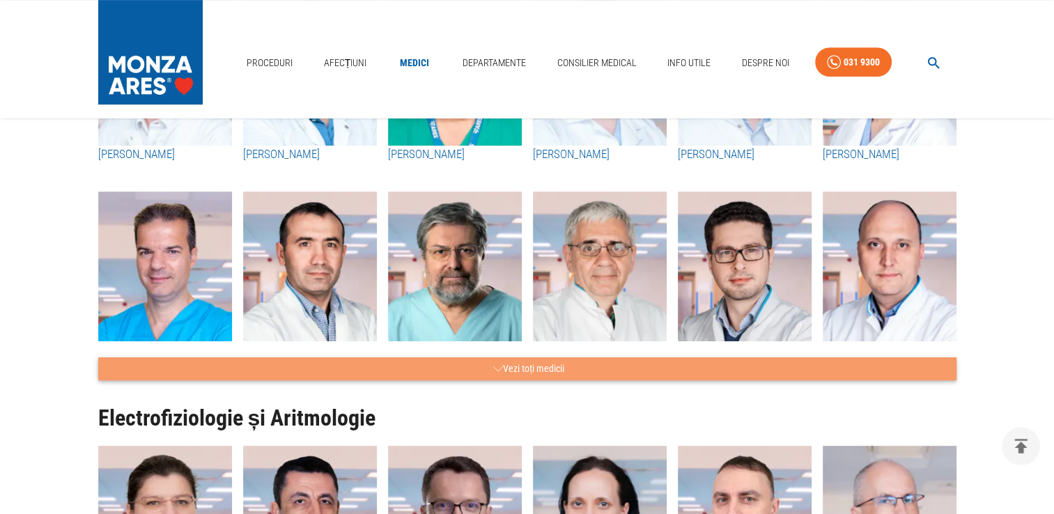
click at [537, 366] on button "Vezi toți medicii" at bounding box center [527, 368] width 858 height 23
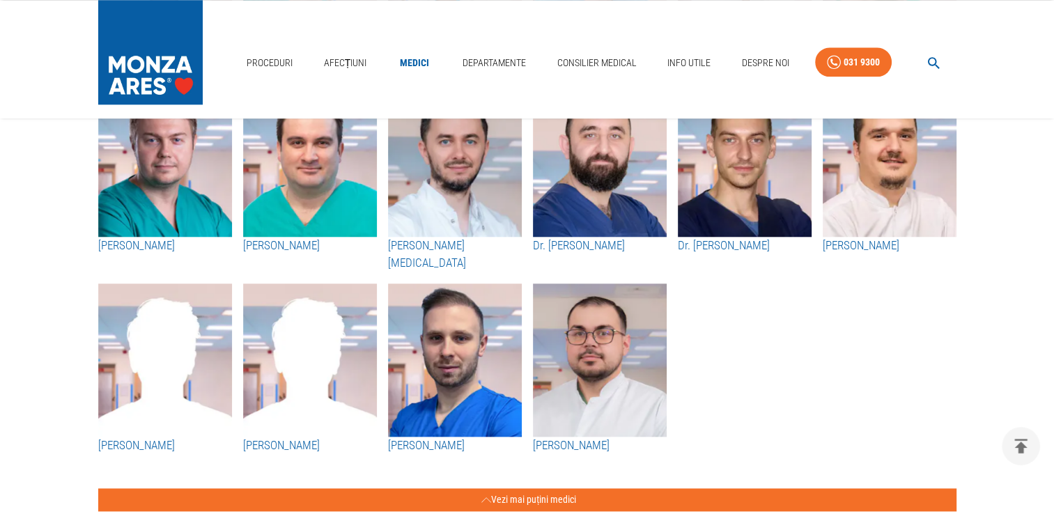
scroll to position [1463, 0]
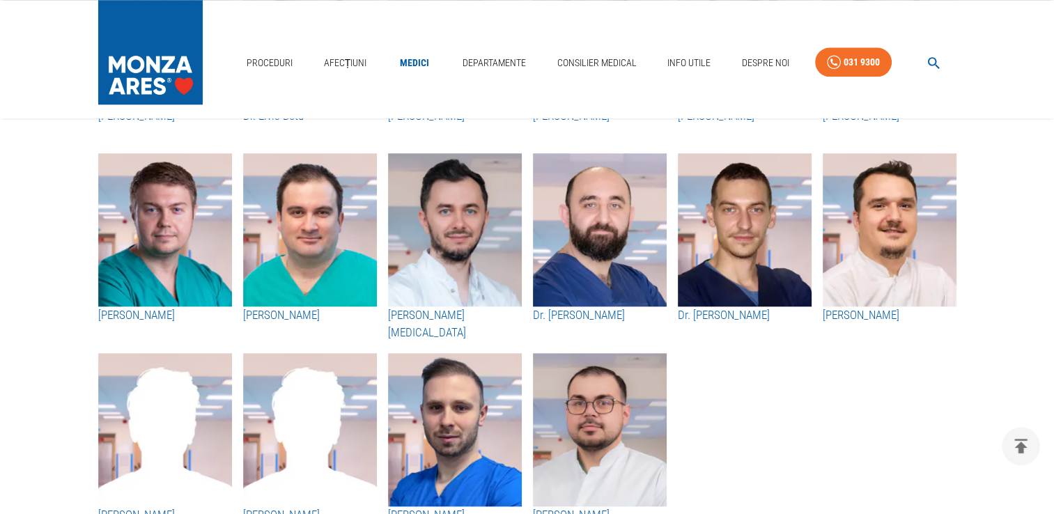
click at [309, 234] on img "button" at bounding box center [310, 229] width 134 height 153
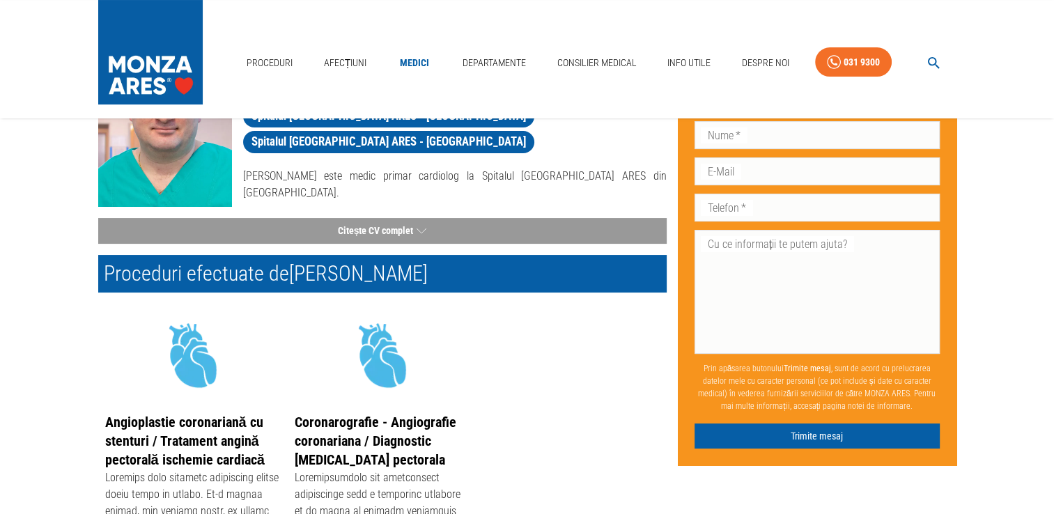
scroll to position [70, 0]
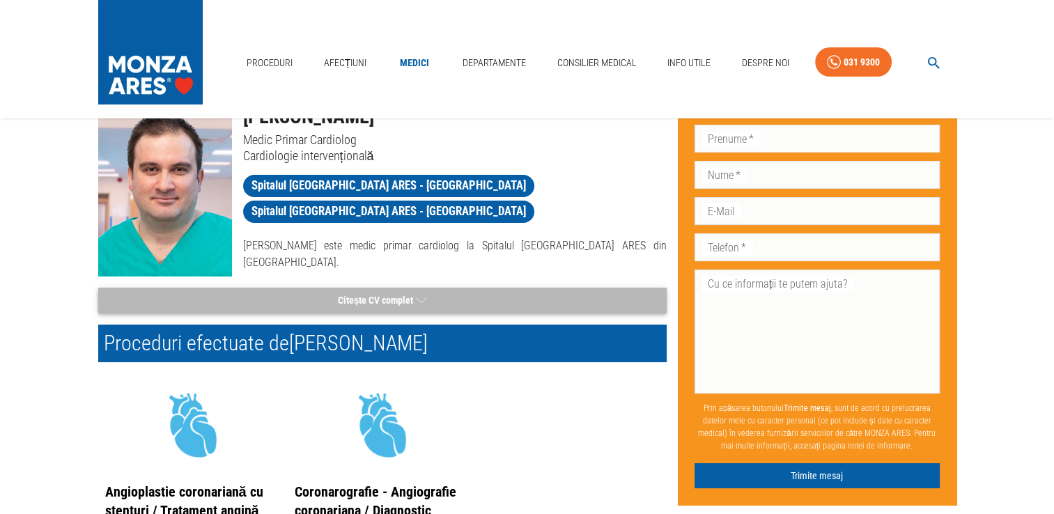
click at [423, 293] on icon "button" at bounding box center [422, 300] width 10 height 17
